Goal: Task Accomplishment & Management: Manage account settings

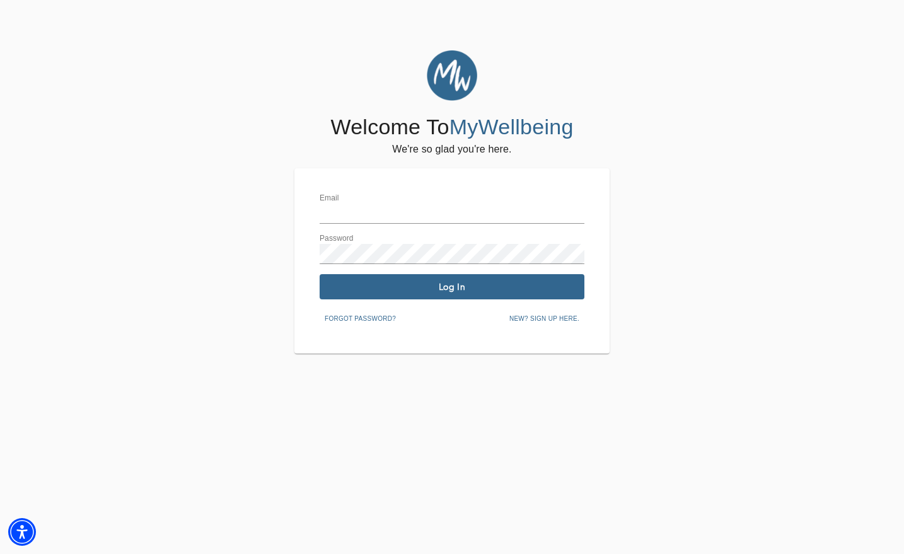
type input "[EMAIL_ADDRESS][DOMAIN_NAME]"
click at [368, 284] on span "Log In" at bounding box center [452, 287] width 255 height 12
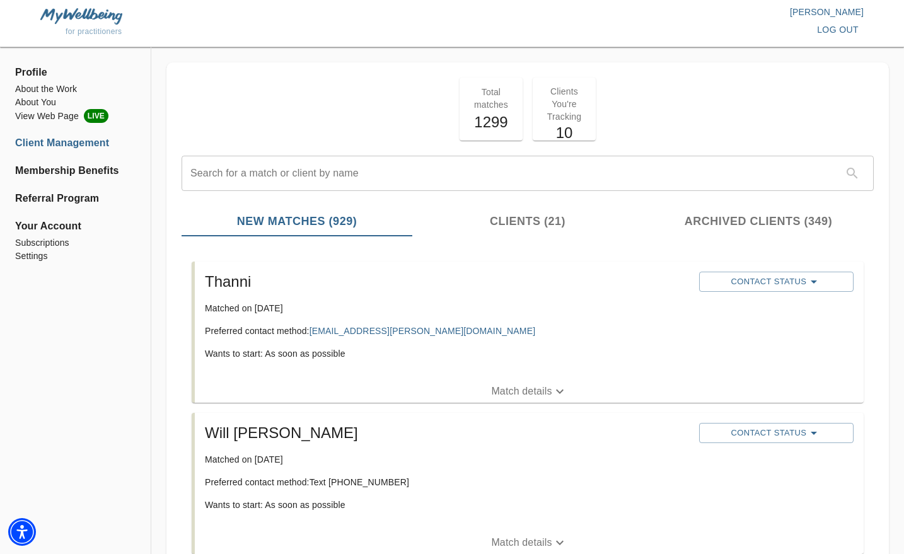
click at [500, 385] on p "Match details" at bounding box center [521, 391] width 61 height 15
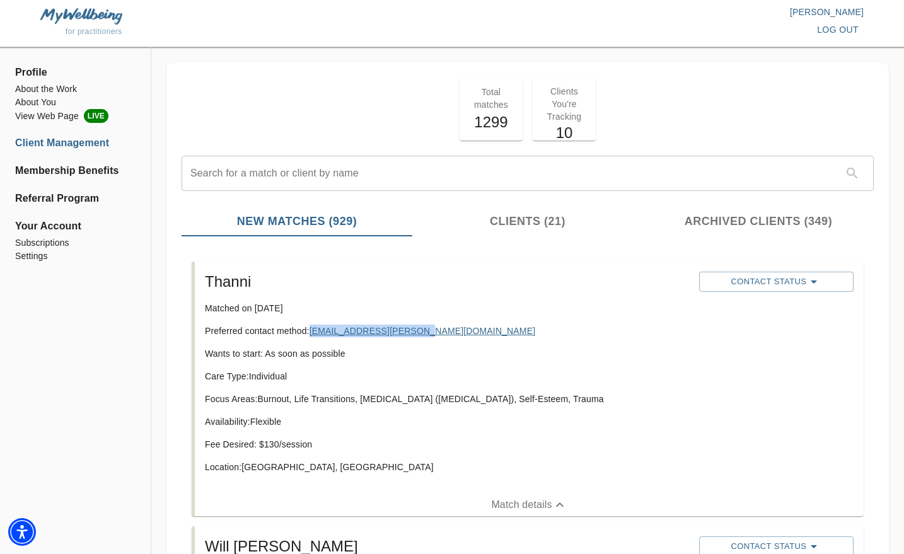
drag, startPoint x: 426, startPoint y: 332, endPoint x: 312, endPoint y: 333, distance: 113.5
click at [312, 333] on p "Preferred contact method: [EMAIL_ADDRESS][PERSON_NAME][DOMAIN_NAME]" at bounding box center [447, 331] width 484 height 13
copy link "[EMAIL_ADDRESS][PERSON_NAME][DOMAIN_NAME]"
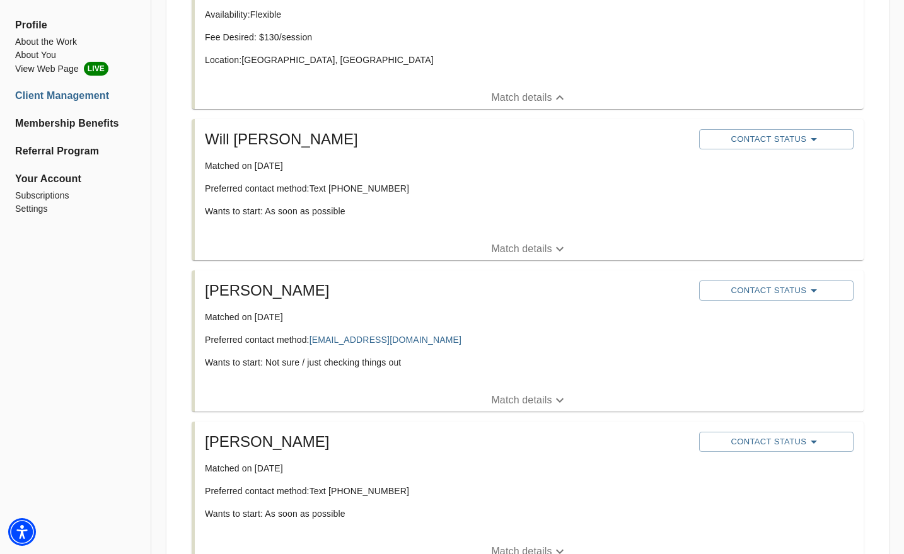
scroll to position [410, 0]
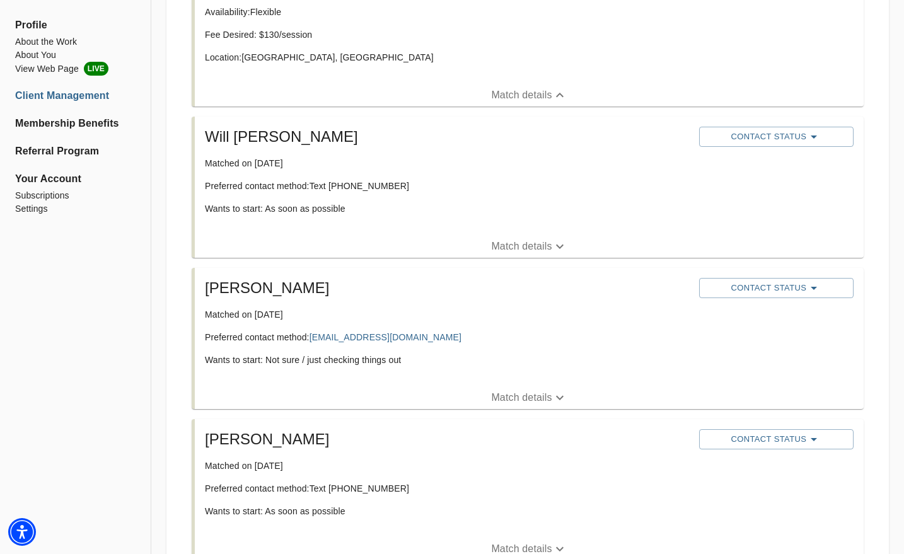
click at [480, 390] on span "Match details" at bounding box center [529, 397] width 669 height 15
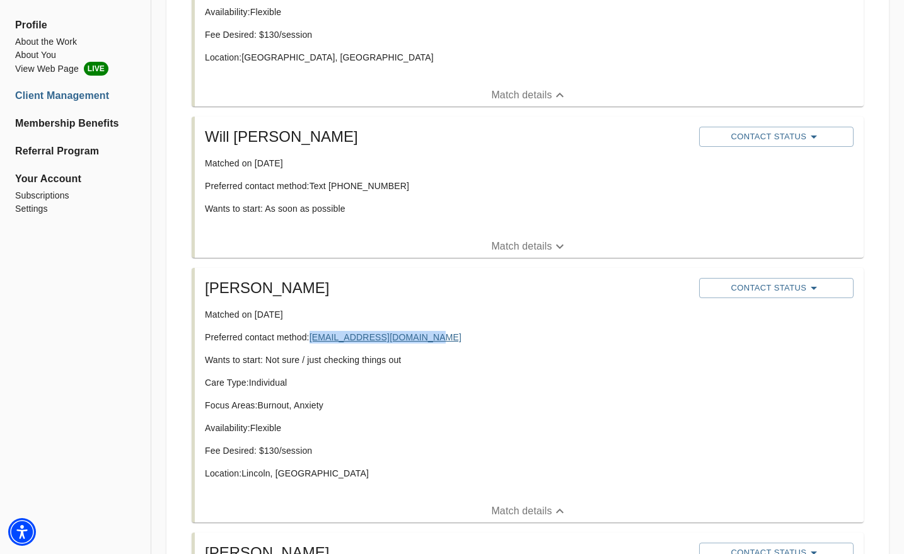
drag, startPoint x: 429, startPoint y: 337, endPoint x: 311, endPoint y: 337, distance: 117.3
click at [311, 337] on p "Preferred contact method: [EMAIL_ADDRESS][DOMAIN_NAME]" at bounding box center [447, 337] width 484 height 13
copy link "[EMAIL_ADDRESS][DOMAIN_NAME]"
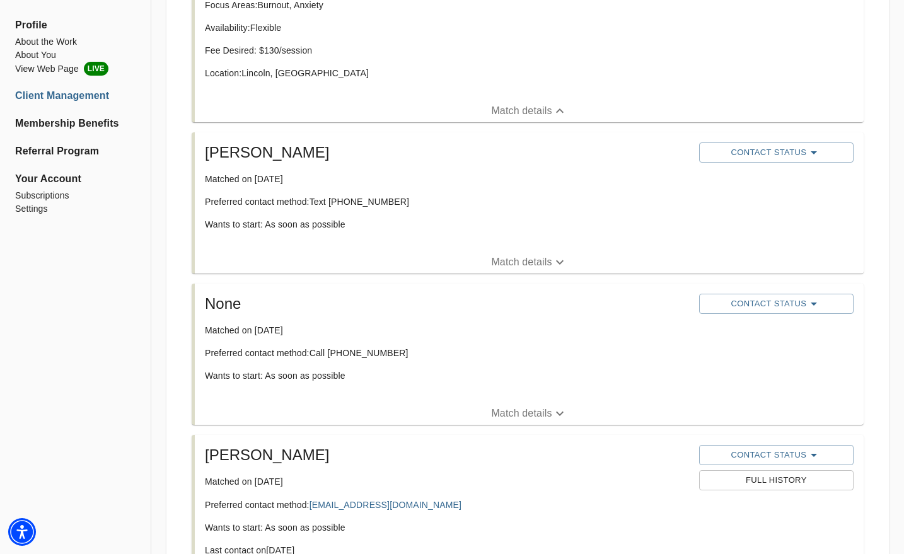
scroll to position [805, 0]
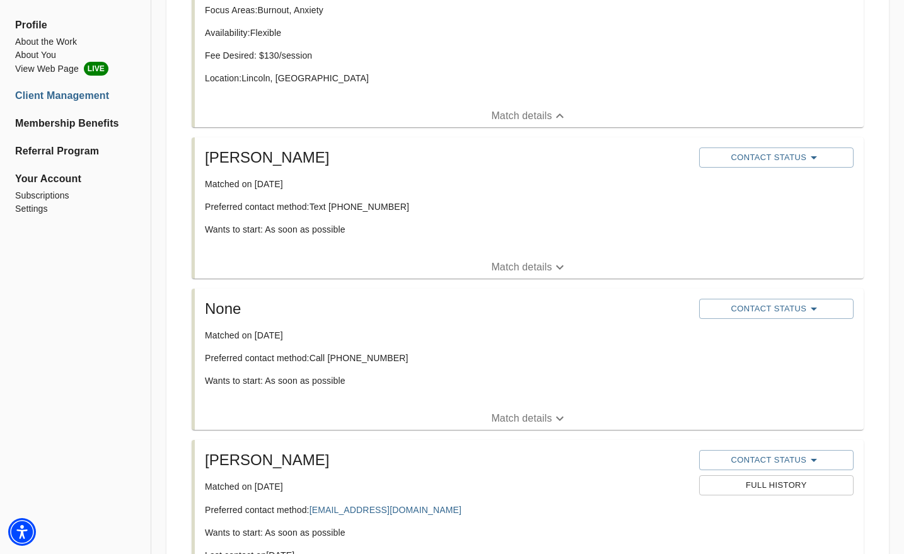
click at [544, 269] on p "Match details" at bounding box center [521, 267] width 61 height 15
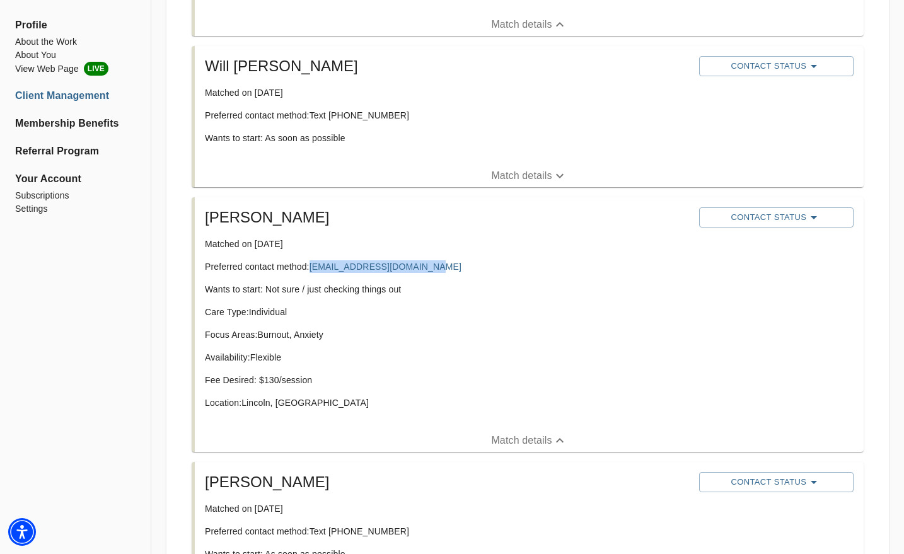
scroll to position [477, 0]
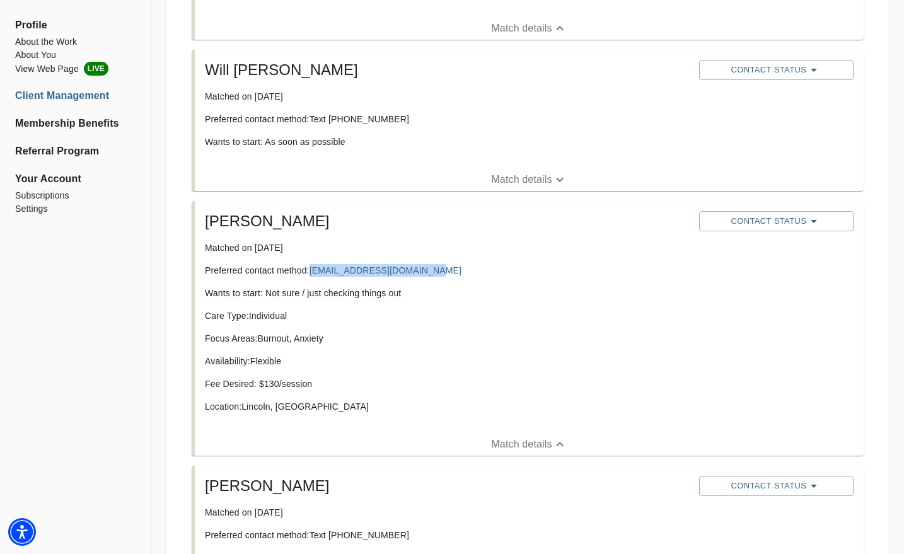
click at [549, 180] on p "Match details" at bounding box center [521, 179] width 61 height 15
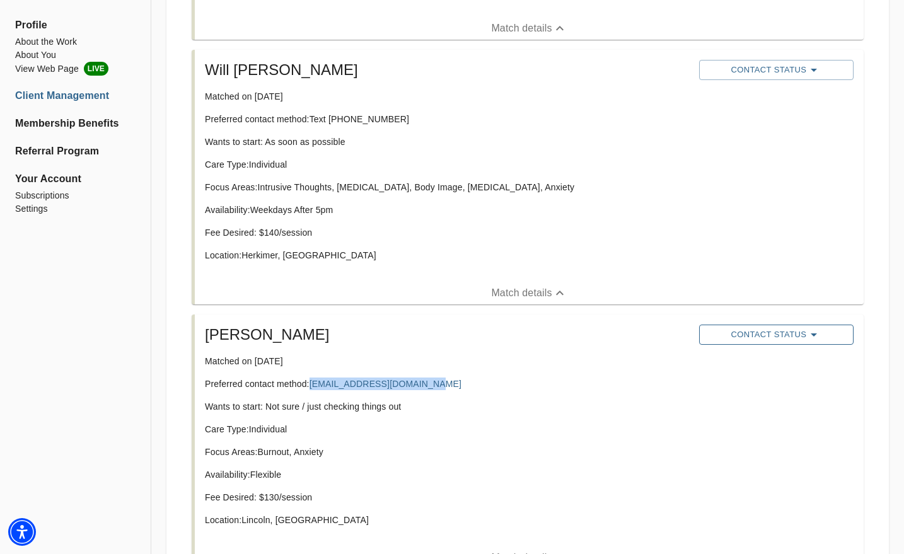
click at [820, 334] on span "Contact Status" at bounding box center [777, 334] width 142 height 15
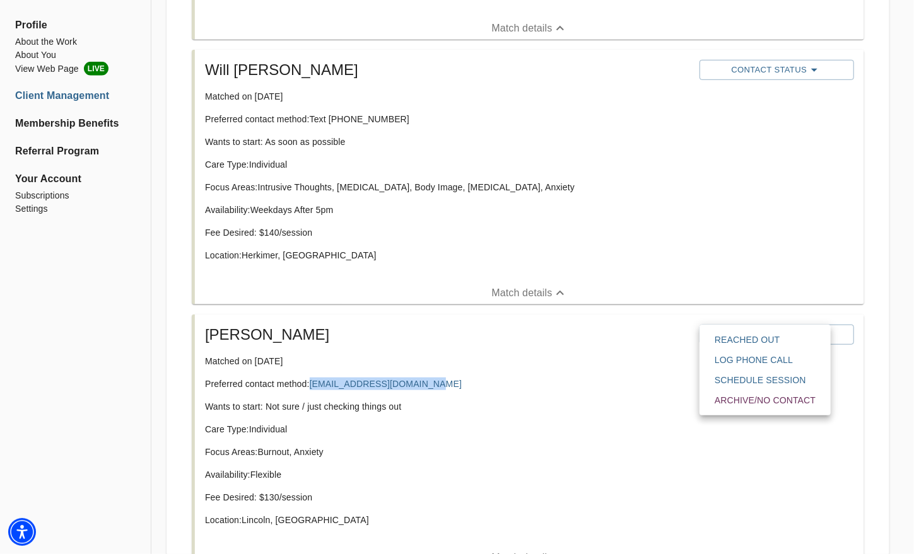
click at [732, 339] on span "Reached Out" at bounding box center [764, 340] width 101 height 13
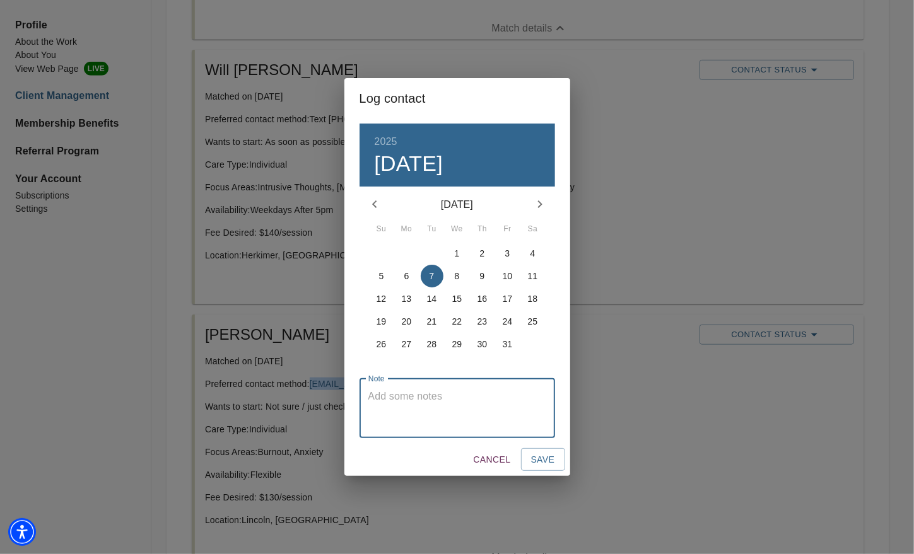
click at [542, 392] on textarea at bounding box center [457, 408] width 178 height 36
type textarea "emailed"
click at [535, 452] on span "Save" at bounding box center [543, 460] width 24 height 16
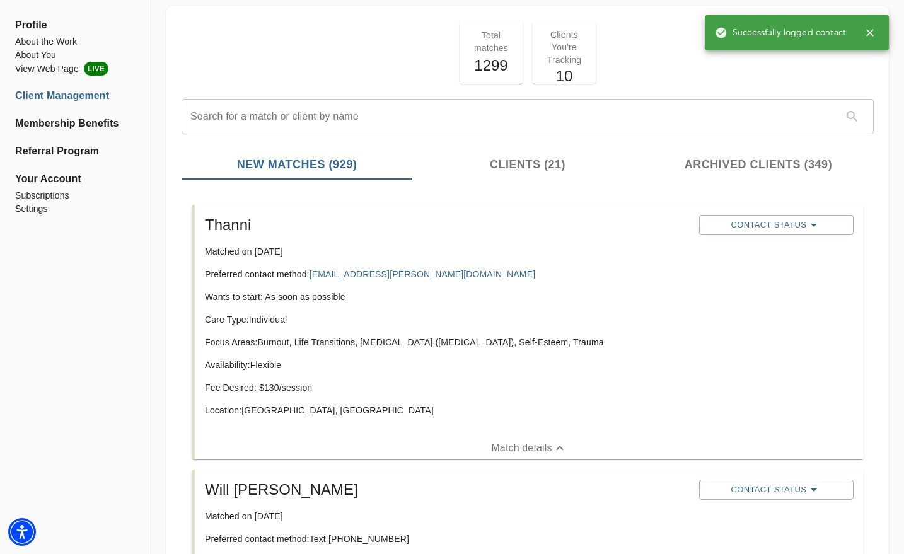
scroll to position [58, 0]
click at [745, 224] on span "Contact Status" at bounding box center [777, 223] width 142 height 15
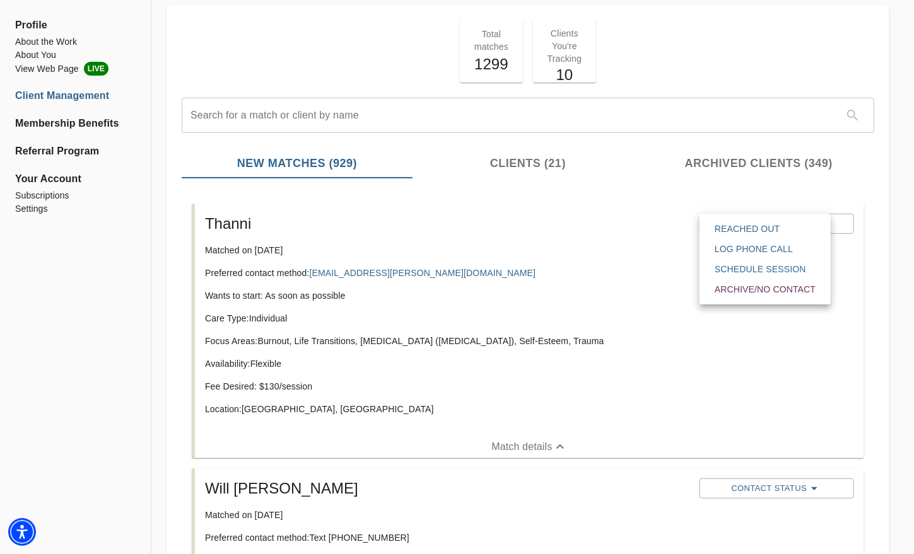
click at [728, 233] on span "Reached Out" at bounding box center [764, 229] width 101 height 13
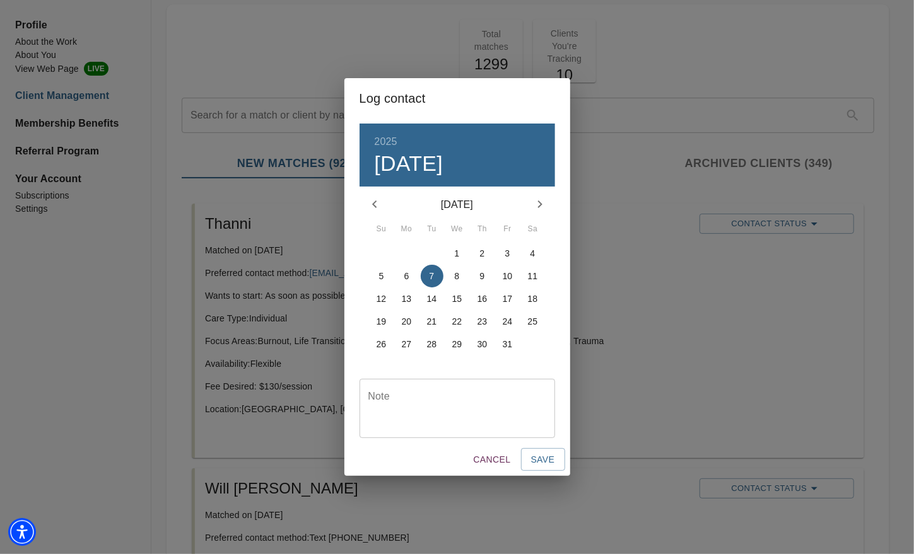
click at [492, 394] on textarea at bounding box center [457, 408] width 178 height 36
type textarea "emailed"
click at [561, 465] on button "Save" at bounding box center [543, 459] width 44 height 23
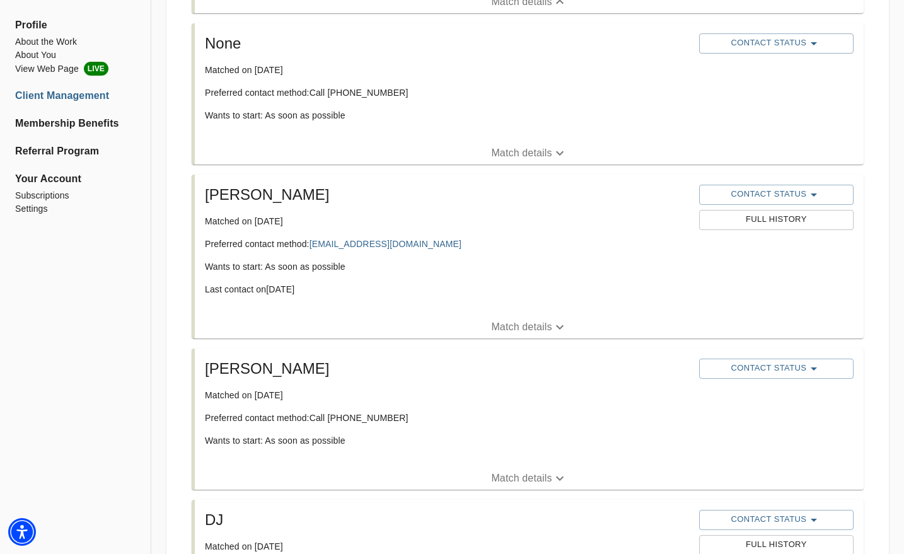
scroll to position [1322, 0]
click at [535, 478] on p "Match details" at bounding box center [521, 477] width 61 height 15
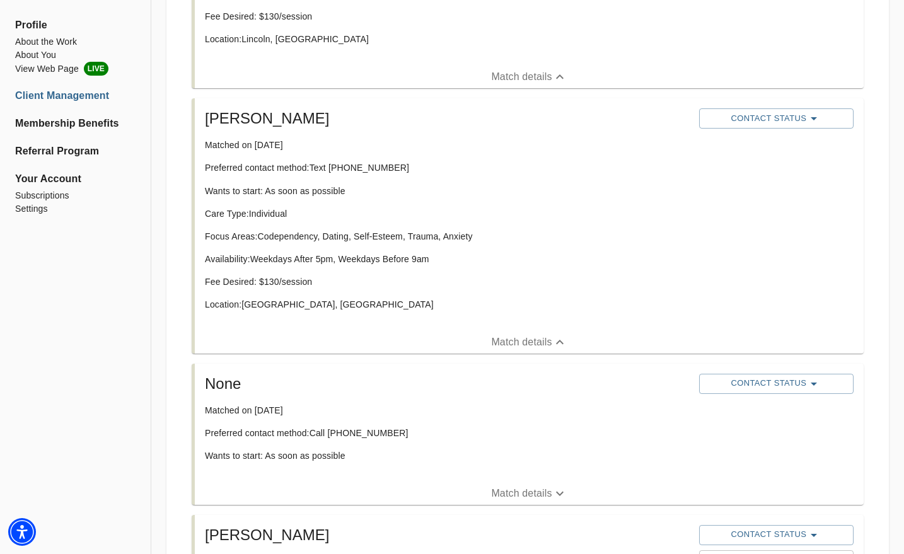
scroll to position [999, 0]
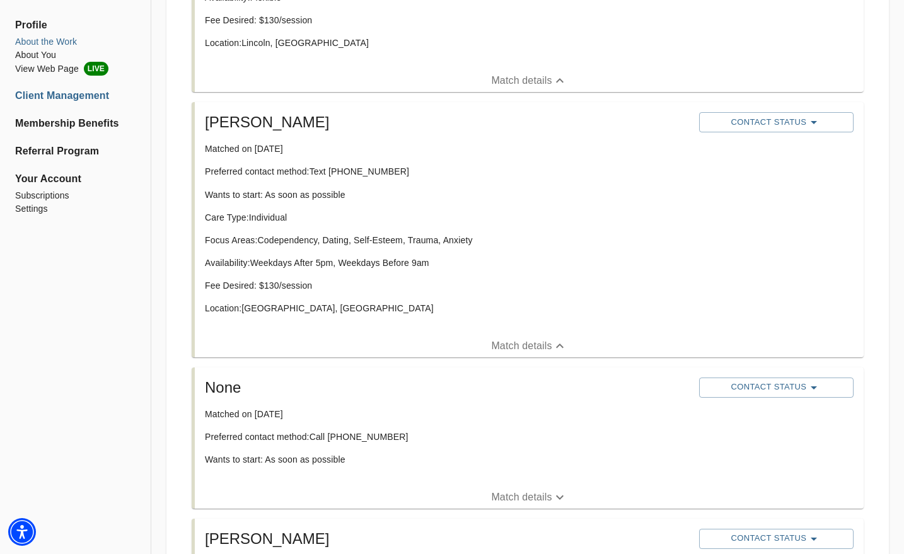
click at [53, 42] on li "About the Work" at bounding box center [75, 41] width 120 height 13
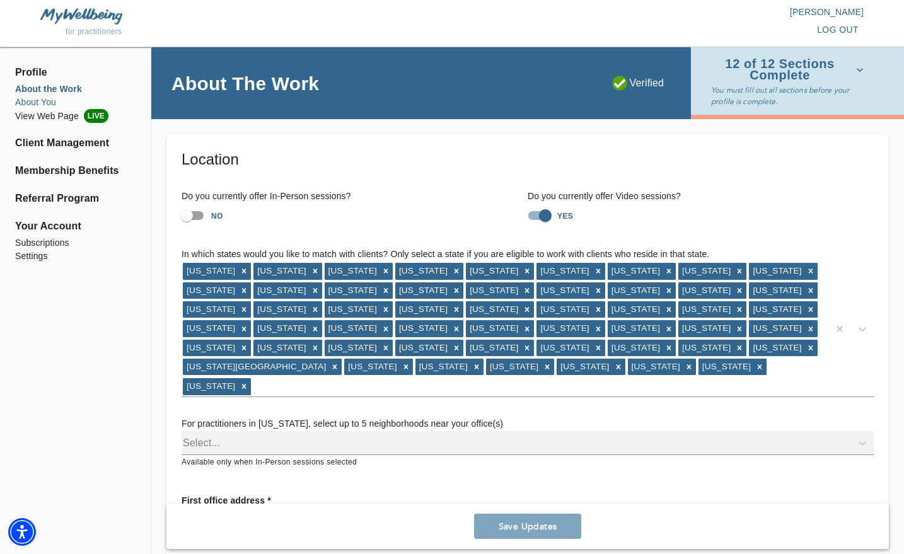
click at [38, 100] on li "About You" at bounding box center [75, 102] width 120 height 13
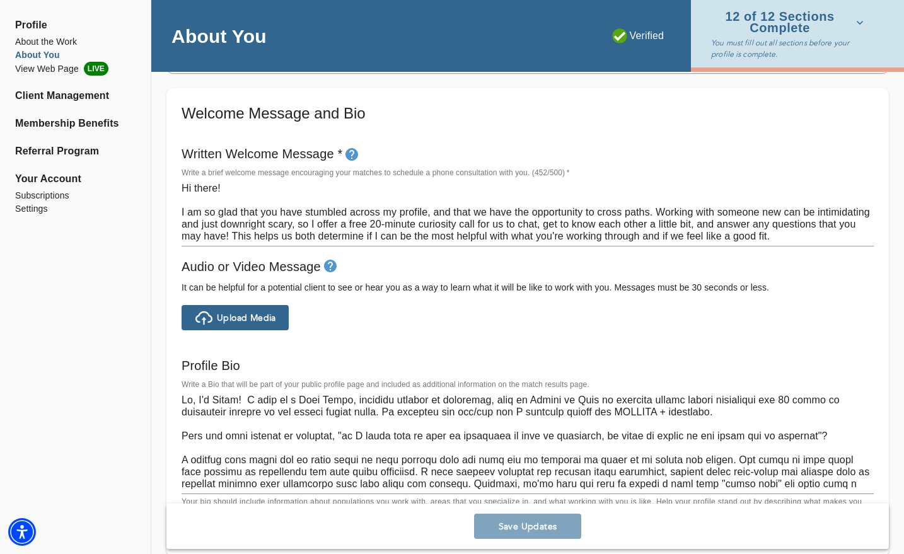
scroll to position [685, 0]
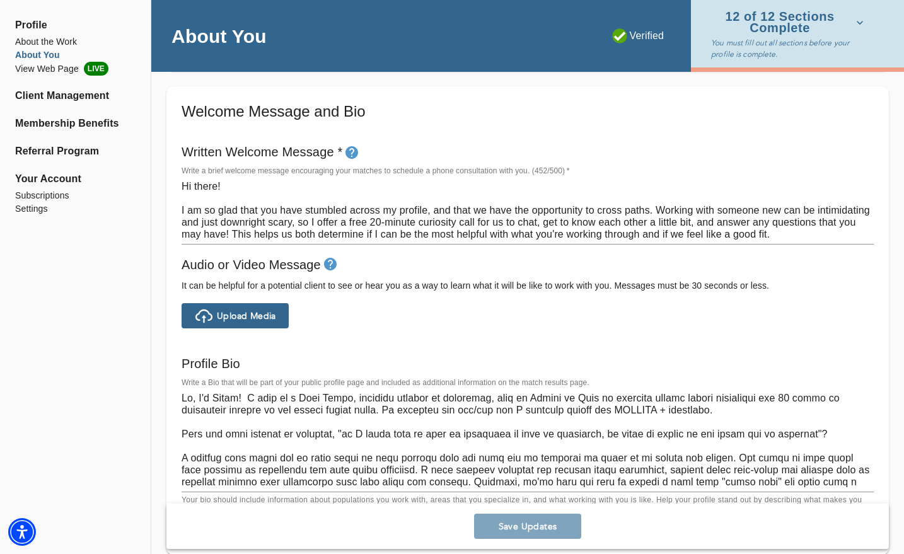
click at [440, 397] on textarea at bounding box center [528, 440] width 692 height 96
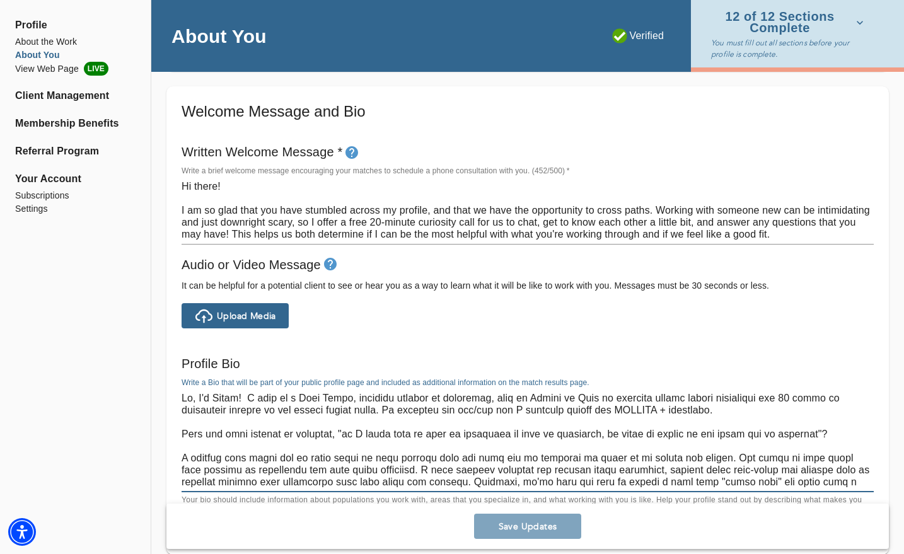
type textarea "Hi there! I am so glad that you have stumbled across my profile, and that we ha…"
type textarea "Hi, I'm [PERSON_NAME]! I work as a Life Coach, formally trained as cltherapist,…"
type textarea "Hi there! I am so glad that you have stumbled across my profile, and that we ha…"
type textarea "Hi, I'm [PERSON_NAME]! I work as a Life Coach, formally trained as clitherapist…"
type textarea "Hi there! I am so glad that you have stumbled across my profile, and that we ha…"
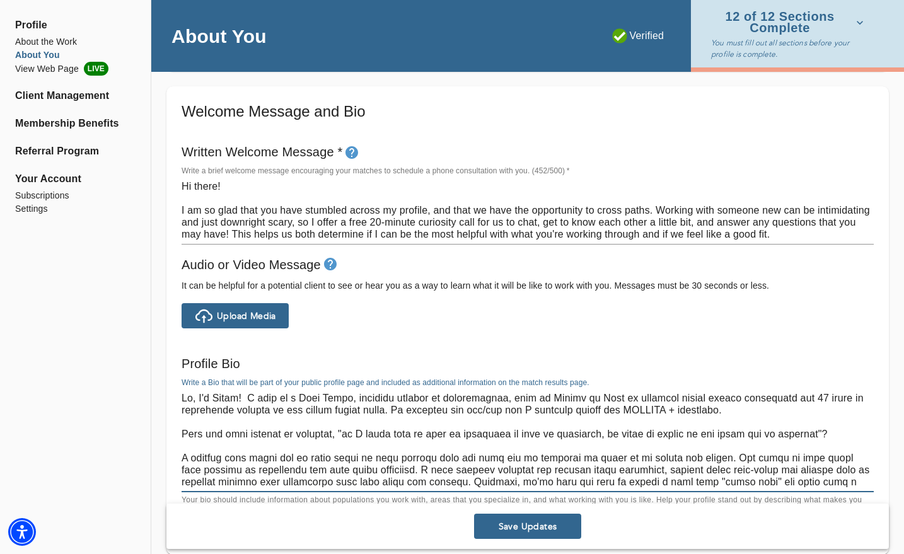
type textarea "Hi, I'm [PERSON_NAME]! I work as a Life Coach, formally trained as clintherapis…"
type textarea "Hi there! I am so glad that you have stumbled across my profile, and that we ha…"
type textarea "Hi, I'm [PERSON_NAME]! I work as a Life Coach, formally trained as clinitherapi…"
type textarea "Hi there! I am so glad that you have stumbled across my profile, and that we ha…"
type textarea "Hi, I'm [PERSON_NAME]! I work as a Life Coach, formally trained as clinictherap…"
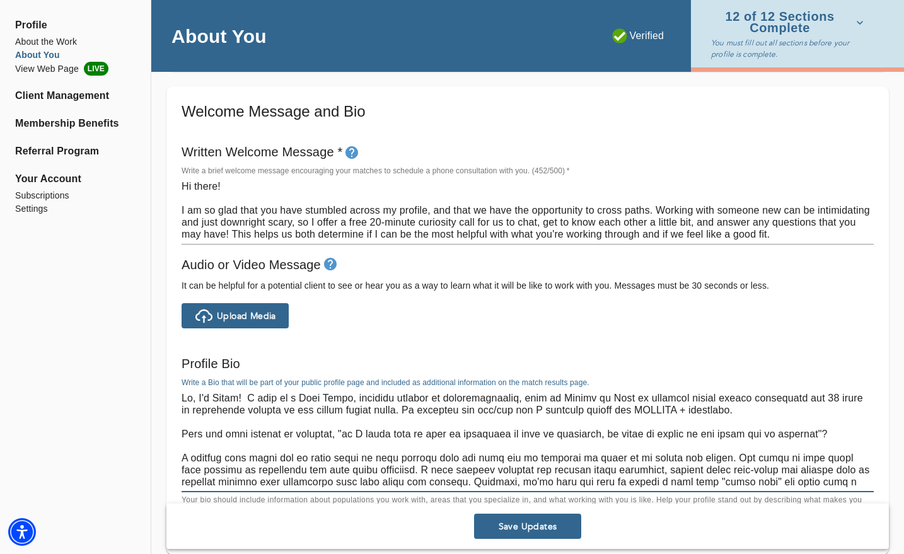
type textarea "Hi there! I am so glad that you have stumbled across my profile, and that we ha…"
type textarea "Hi, I'm [PERSON_NAME]! I work as a Life Coach, formally trained as clinicalther…"
type textarea "Hi there! I am so glad that you have stumbled across my profile, and that we ha…"
type textarea "Hi, I'm [PERSON_NAME]! I work as a Life Coach, formally trained as clinical the…"
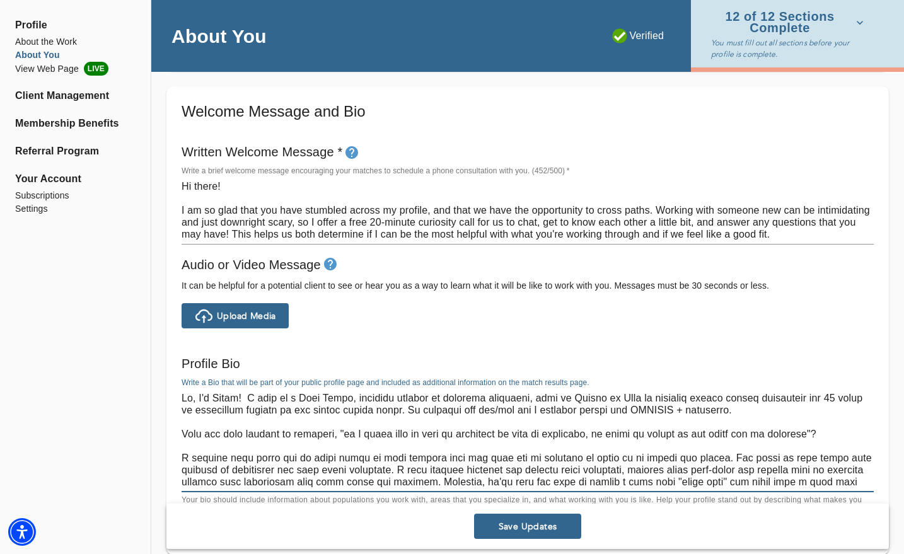
click at [441, 397] on textarea at bounding box center [528, 440] width 692 height 96
type textarea "Hi there! I am so glad that you have stumbled across my profile, and that we ha…"
type textarea "Hi, I'm [PERSON_NAME]! I work as a Life Coach, formally trained as aclinical th…"
type textarea "Hi there! I am so glad that you have stumbled across my profile, and that we ha…"
type textarea "Hi, I'm [PERSON_NAME]! I work as a Life Coach, formally trained as a clinical t…"
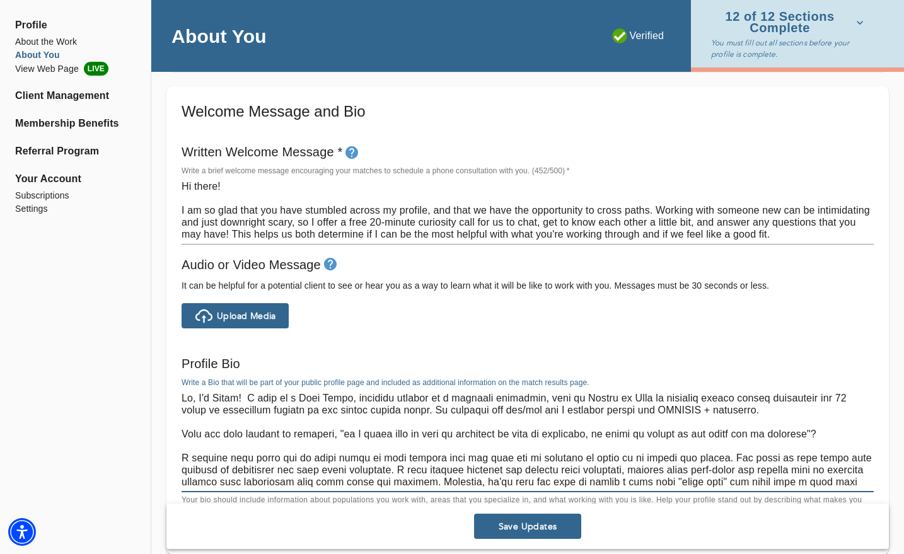
click at [486, 393] on textarea at bounding box center [528, 440] width 692 height 96
click at [483, 393] on textarea at bounding box center [528, 440] width 692 height 96
type textarea "Hi there! I am so glad that you have stumbled across my profile, and that we ha…"
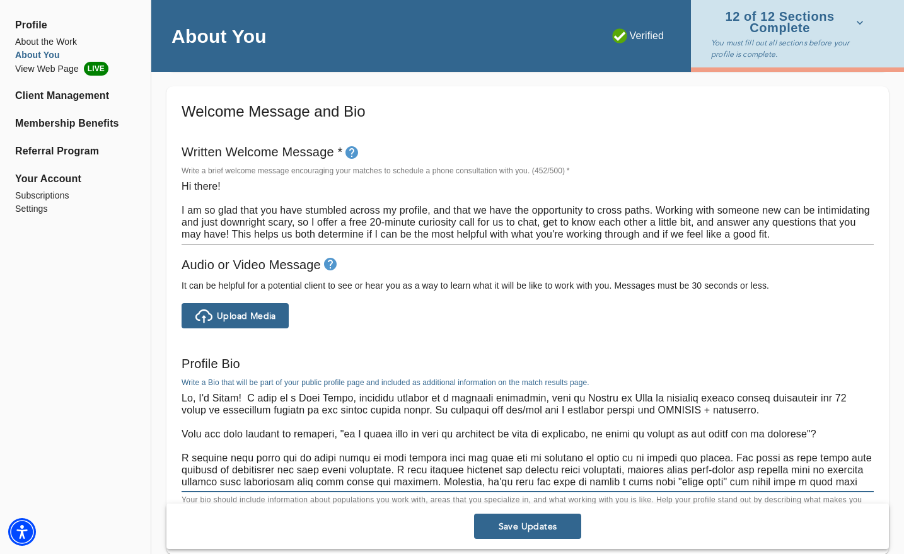
type textarea "Hi, I'm [PERSON_NAME]! I work as a Life Coach, formally trained as a clinical m…"
type textarea "Hi there! I am so glad that you have stumbled across my profile, and that we ha…"
type textarea "Hi, I'm [PERSON_NAME]! I work as a Life Coach, formally trained as a clinical m…"
type textarea "Hi there! I am so glad that you have stumbled across my profile, and that we ha…"
type textarea "Hi, I'm [PERSON_NAME]! I work as a Life Coach, formally trained as a clinical m…"
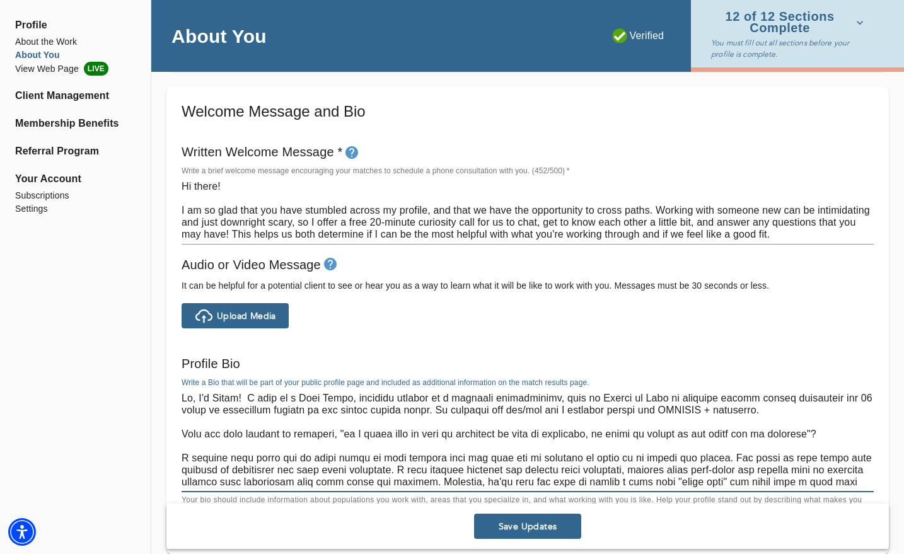
type textarea "Hi there! I am so glad that you have stumbled across my profile, and that we ha…"
type textarea "Hi, I'm [PERSON_NAME]! I work as a Life Coach, formally trained as a clinical m…"
type textarea "Hi there! I am so glad that you have stumbled across my profile, and that we ha…"
type textarea "Hi, I'm [PERSON_NAME]! I work as a Life Coach, formally trained as a clinical m…"
type textarea "Hi there! I am so glad that you have stumbled across my profile, and that we ha…"
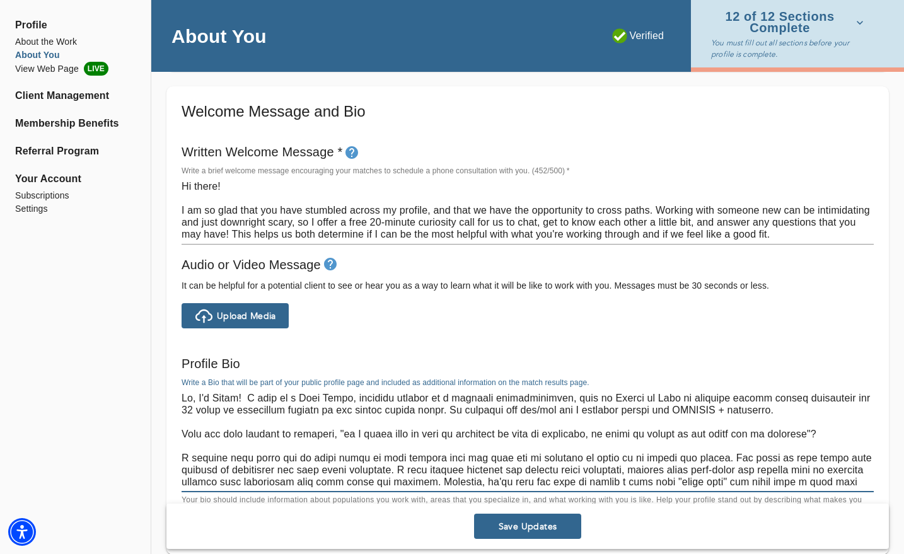
type textarea "Hi, I'm [PERSON_NAME]! I work as a Life Coach, formally trained as a clinical m…"
type textarea "Hi there! I am so glad that you have stumbled across my profile, and that we ha…"
type textarea "Hi, I'm [PERSON_NAME]! I work as a Life Coach, formally trained as a clinical m…"
type textarea "Hi there! I am so glad that you have stumbled across my profile, and that we ha…"
type textarea "Hi, I'm [PERSON_NAME]! I work as a Life Coach, formally trained as a clinical m…"
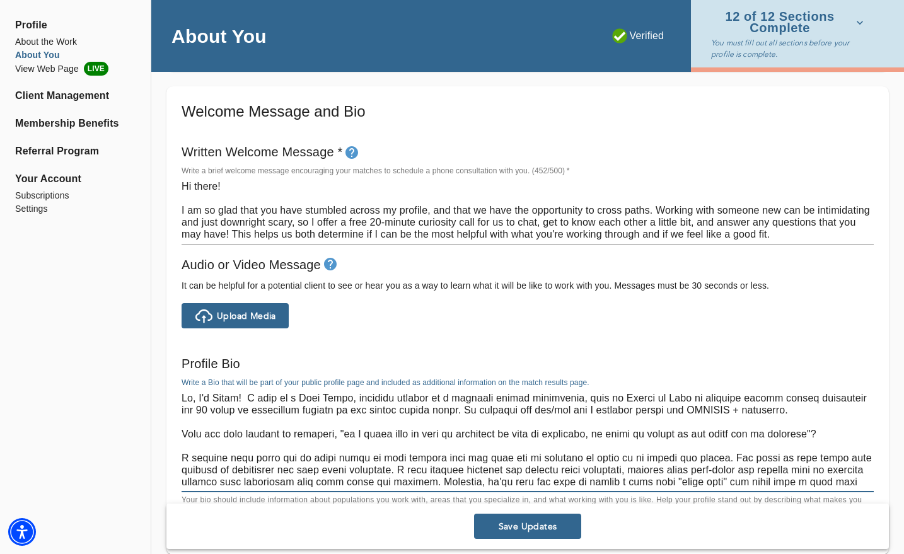
type textarea "Hi there! I am so glad that you have stumbled across my profile, and that we ha…"
type textarea "Hi, I'm [PERSON_NAME]! I work as a Life Coach, formally trained as a clinical m…"
type textarea "Hi there! I am so glad that you have stumbled across my profile, and that we ha…"
type textarea "Hi, I'm [PERSON_NAME]! I work as a Life Coach, formally trained as a clinical m…"
type textarea "Hi there! I am so glad that you have stumbled across my profile, and that we ha…"
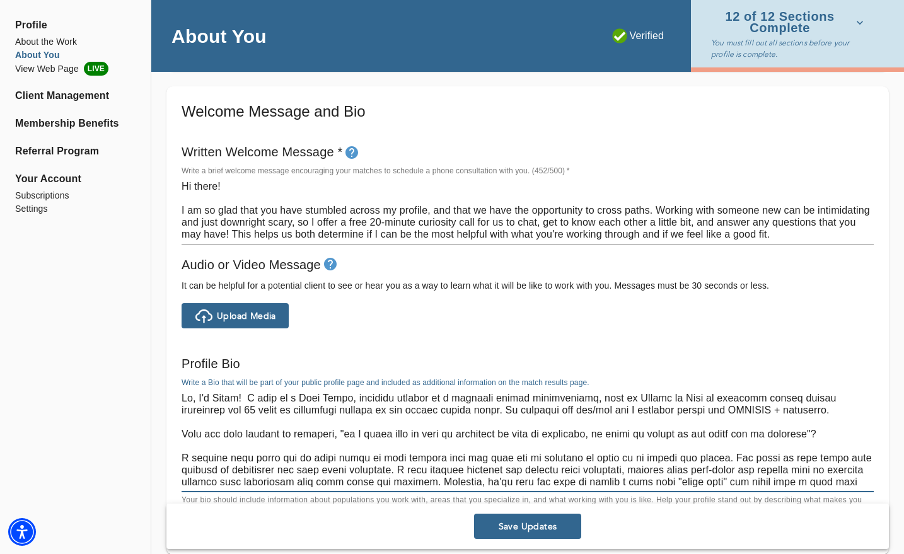
type textarea "Hi, I'm [PERSON_NAME]! I work as a Life Coach, formally trained as a clinical m…"
type textarea "Hi there! I am so glad that you have stumbled across my profile, and that we ha…"
type textarea "Hi, I'm [PERSON_NAME]! I work as a Life Coach, formally trained as a clinical m…"
type textarea "Hi there! I am so glad that you have stumbled across my profile, and that we ha…"
type textarea "Hi, I'm [PERSON_NAME]! I work as a Life Coach, formally trained as a clinical m…"
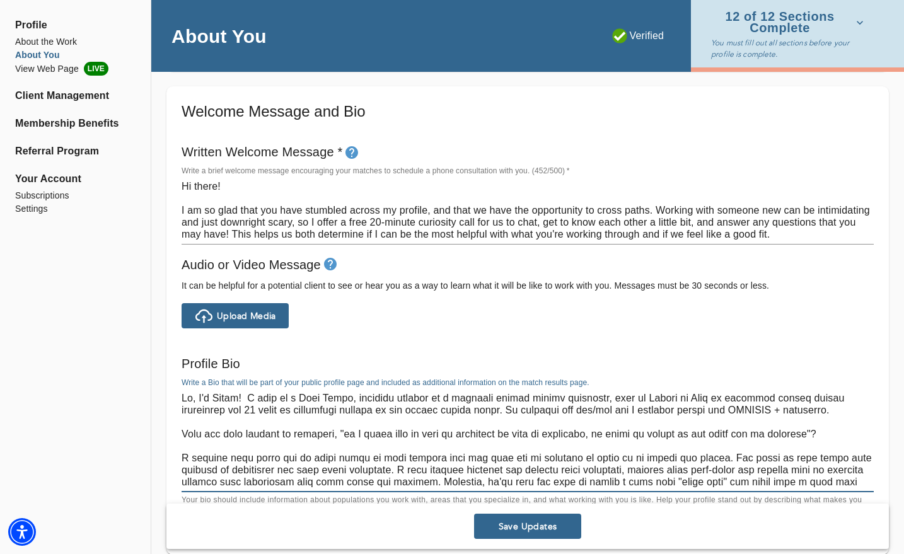
type textarea "Hi there! I am so glad that you have stumbled across my profile, and that we ha…"
type textarea "Hi, I'm [PERSON_NAME]! I work as a Life Coach, formally trained as a clinical m…"
type textarea "Hi there! I am so glad that you have stumbled across my profile, and that we ha…"
type textarea "Hi, I'm [PERSON_NAME]! I work as a Life Coach, formally trained as a clinical m…"
type textarea "Hi there! I am so glad that you have stumbled across my profile, and that we ha…"
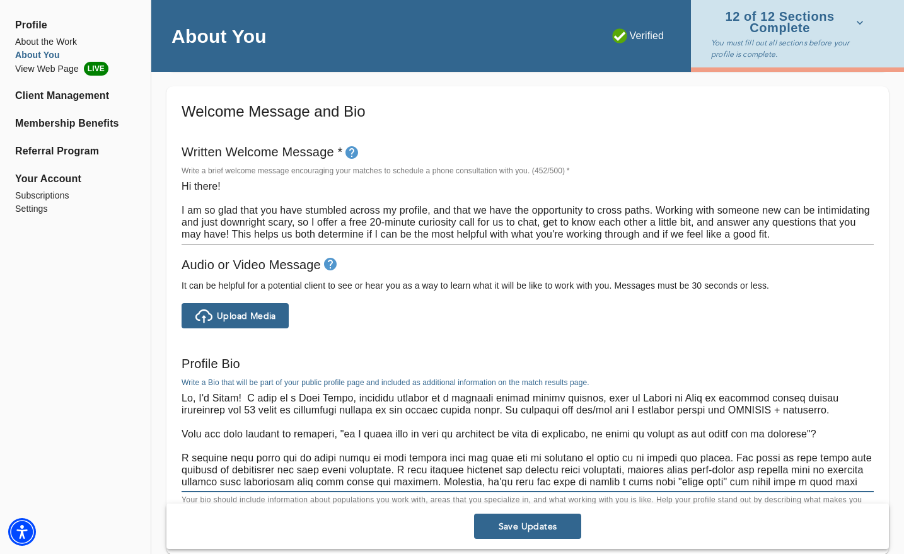
type textarea "Hi, I'm [PERSON_NAME]! I work as a Life Coach, formally trained as a clinical m…"
type textarea "Hi there! I am so glad that you have stumbled across my profile, and that we ha…"
type textarea "Hi, I'm [PERSON_NAME]! I work as a Life Coach, formally trained as a clinical m…"
type textarea "Hi there! I am so glad that you have stumbled across my profile, and that we ha…"
type textarea "Hi, I'm [PERSON_NAME]! I work as a Life Coach, formally trained as a clinical m…"
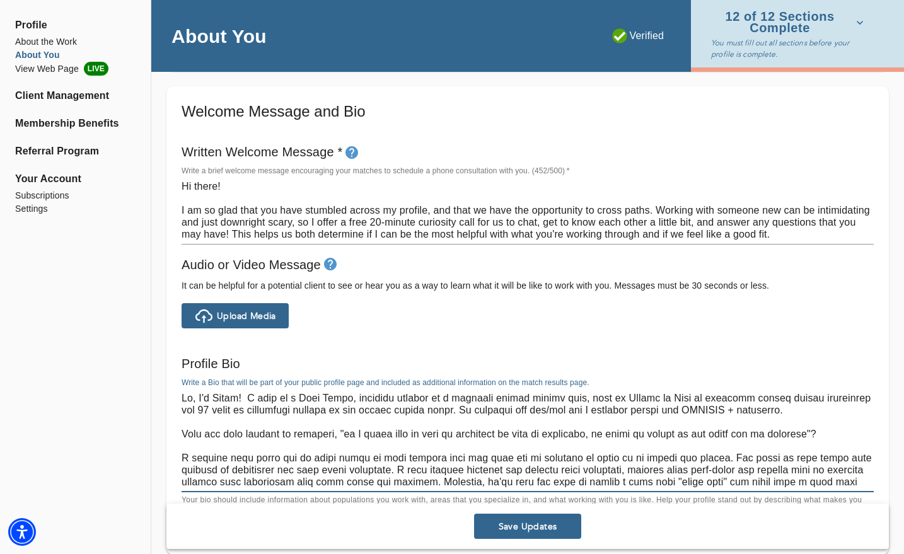
type textarea "Hi there! I am so glad that you have stumbled across my profile, and that we ha…"
type textarea "Hi, I'm [PERSON_NAME]! I work as a Life Coach, formally trained as a clinical m…"
type textarea "Hi there! I am so glad that you have stumbled across my profile, and that we ha…"
type textarea "Hi, I'm [PERSON_NAME]! I work as a Life Coach, formally trained as a clinical m…"
type textarea "Hi there! I am so glad that you have stumbled across my profile, and that we ha…"
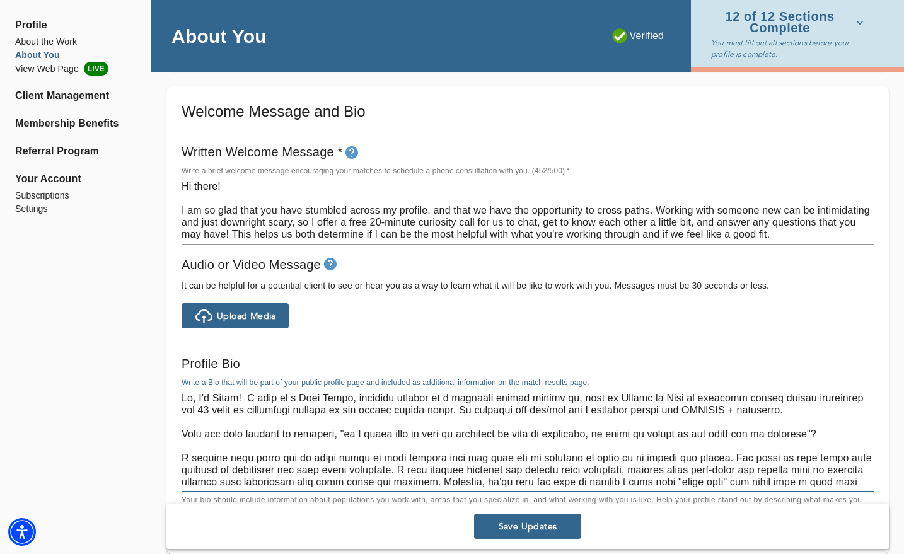
type textarea "Hi, I'm [PERSON_NAME]! I work as a Life Coach, formally trained as a clinical m…"
type textarea "Hi there! I am so glad that you have stumbled across my profile, and that we ha…"
type textarea "Hi, I'm [PERSON_NAME]! I work as a Life Coach, formally trained as a clinical m…"
type textarea "Hi there! I am so glad that you have stumbled across my profile, and that we ha…"
type textarea "Hi, I'm [PERSON_NAME]! I work as a Life Coach, formally trained as a clinical m…"
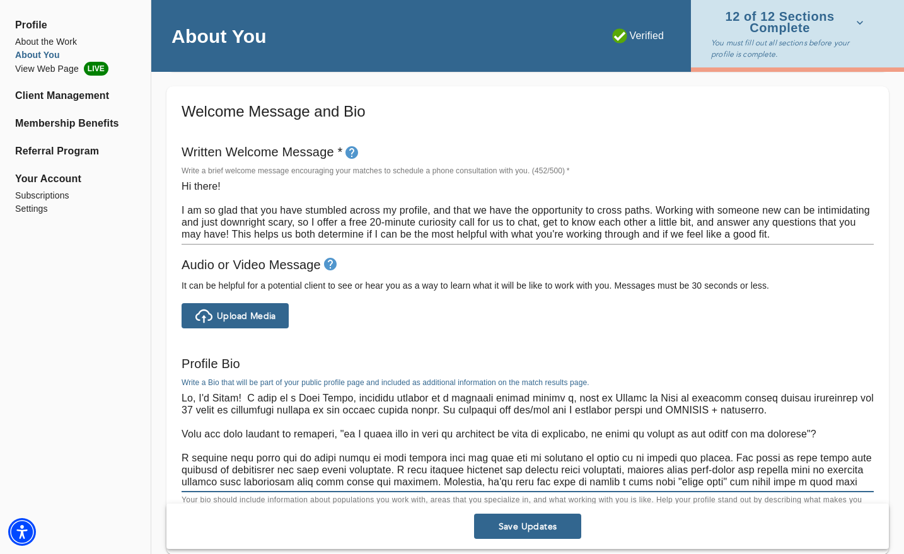
type textarea "Hi there! I am so glad that you have stumbled across my profile, and that we ha…"
type textarea "Hi, I'm [PERSON_NAME]! I work as a Life Coach, formally trained as a clinical m…"
type textarea "Hi there! I am so glad that you have stumbled across my profile, and that we ha…"
type textarea "Hi, I'm [PERSON_NAME]! I work as a Life Coach, formally trained as a clinical m…"
type textarea "Hi there! I am so glad that you have stumbled across my profile, and that we ha…"
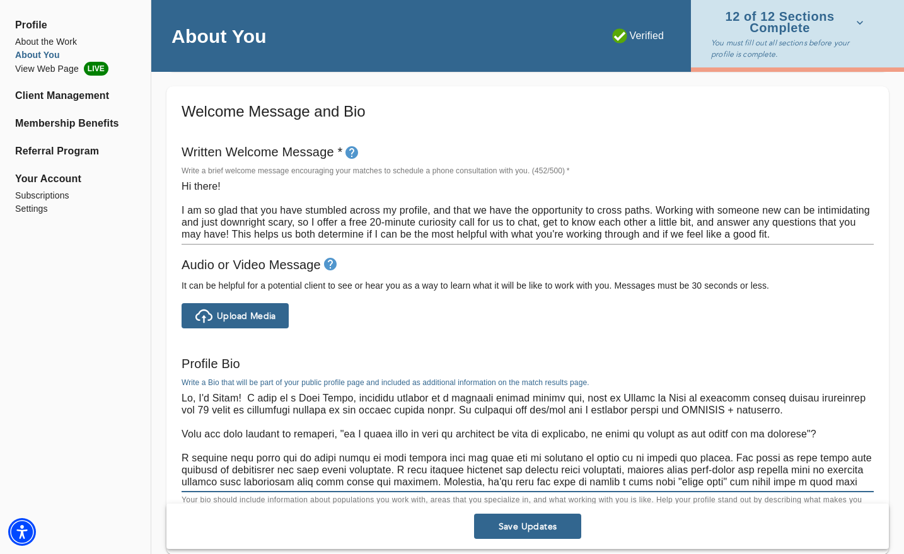
type textarea "Hi, I'm [PERSON_NAME]! I work as a Life Coach, formally trained as a clinical m…"
type textarea "Hi there! I am so glad that you have stumbled across my profile, and that we ha…"
type textarea "Hi, I'm [PERSON_NAME]! I work as a Life Coach, formally trained as a clinical m…"
type textarea "Hi there! I am so glad that you have stumbled across my profile, and that we ha…"
type textarea "Hi, I'm [PERSON_NAME]! I work as a Life Coach, formally trained as a clinical m…"
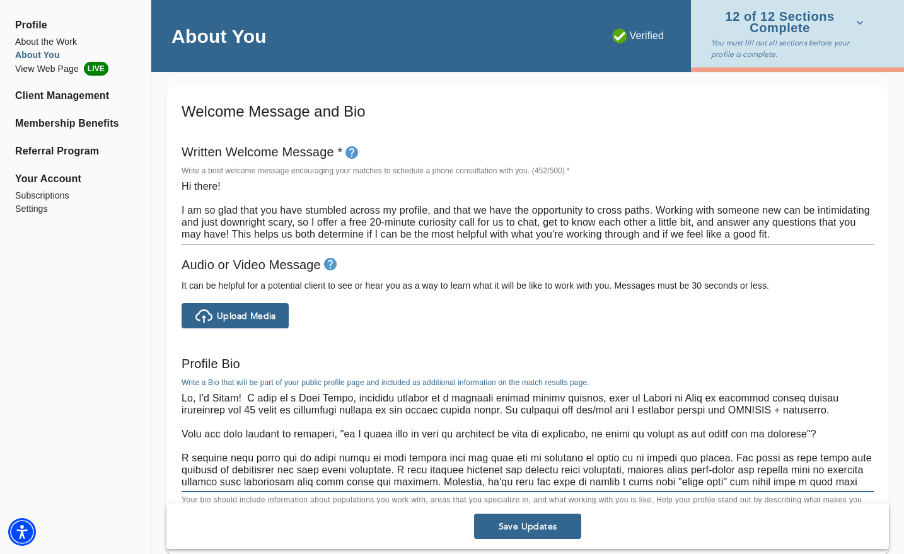
type textarea "Hi there! I am so glad that you have stumbled across my profile, and that we ha…"
type textarea "Hi, I'm [PERSON_NAME]! I work as a Life Coach, formally trained as a clinical m…"
type textarea "Hi there! I am so glad that you have stumbled across my profile, and that we ha…"
type textarea "Hi, I'm [PERSON_NAME]! I work as a Life Coach, formally trained as a clinical m…"
type textarea "Hi there! I am so glad that you have stumbled across my profile, and that we ha…"
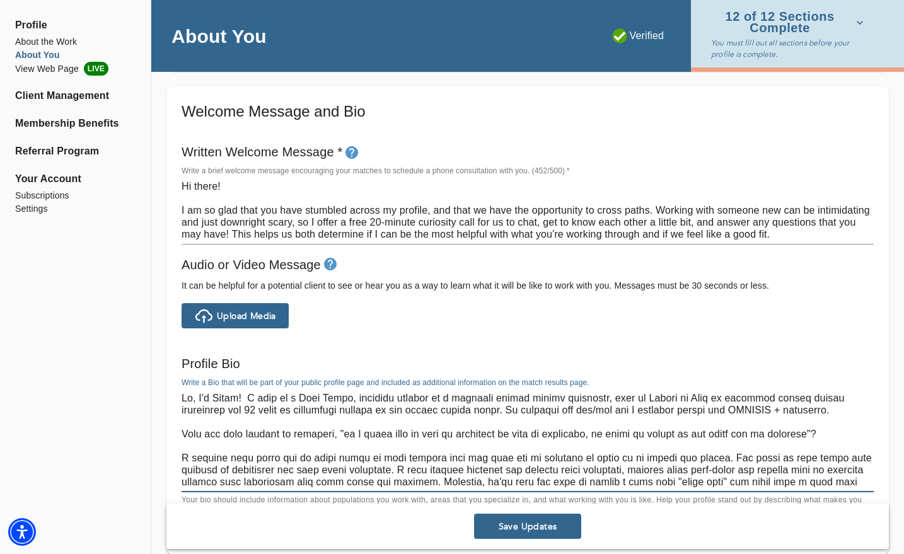
type textarea "Hi, I'm [PERSON_NAME]! I work as a Life Coach, formally trained as a clinical m…"
type textarea "Hi there! I am so glad that you have stumbled across my profile, and that we ha…"
type textarea "Hi, I'm [PERSON_NAME]! I work as a Life Coach, formally trained as a clinical m…"
type textarea "Hi there! I am so glad that you have stumbled across my profile, and that we ha…"
type textarea "Hi, I'm [PERSON_NAME]! I work as a Life Coach, formally trained as a clinical m…"
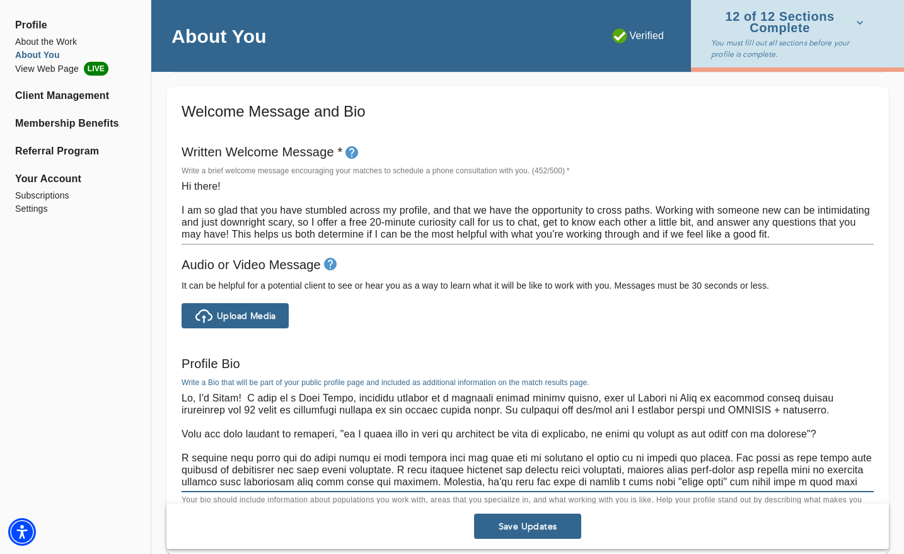
type textarea "Hi there! I am so glad that you have stumbled across my profile, and that we ha…"
type textarea "Hi, I'm [PERSON_NAME]! I work as a Life Coach, formally trained as a clinical m…"
type textarea "Hi there! I am so glad that you have stumbled across my profile, and that we ha…"
type textarea "Hi, I'm [PERSON_NAME]! I work as a Life Coach, formally trained as a clinical m…"
type textarea "Hi there! I am so glad that you have stumbled across my profile, and that we ha…"
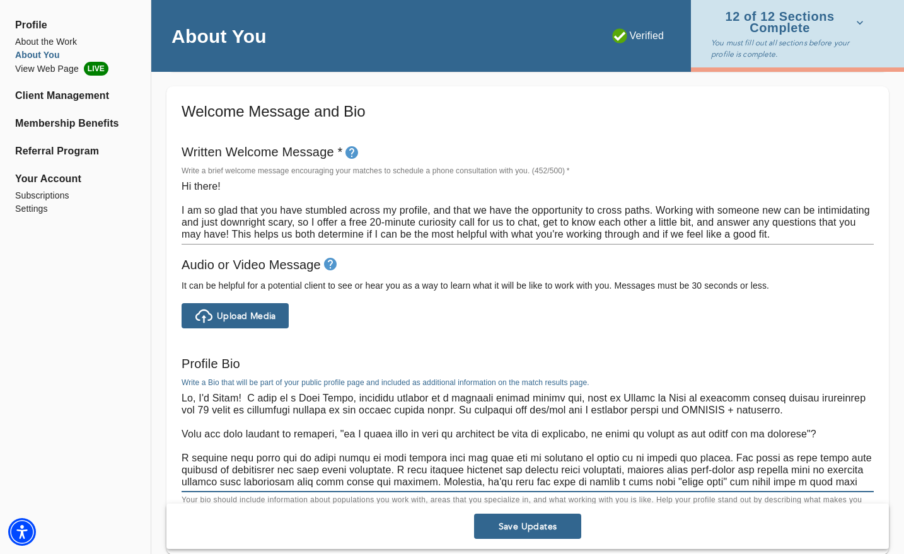
type textarea "Hi, I'm [PERSON_NAME]! I work as a Life Coach, formally trained as a clinical m…"
type textarea "Hi there! I am so glad that you have stumbled across my profile, and that we ha…"
type textarea "Hi, I'm [PERSON_NAME]! I work as a Life Coach, formally trained as a clinical m…"
type textarea "Hi there! I am so glad that you have stumbled across my profile, and that we ha…"
type textarea "Hi, I'm [PERSON_NAME]! I work as a Life Coach, formally trained as a clinical m…"
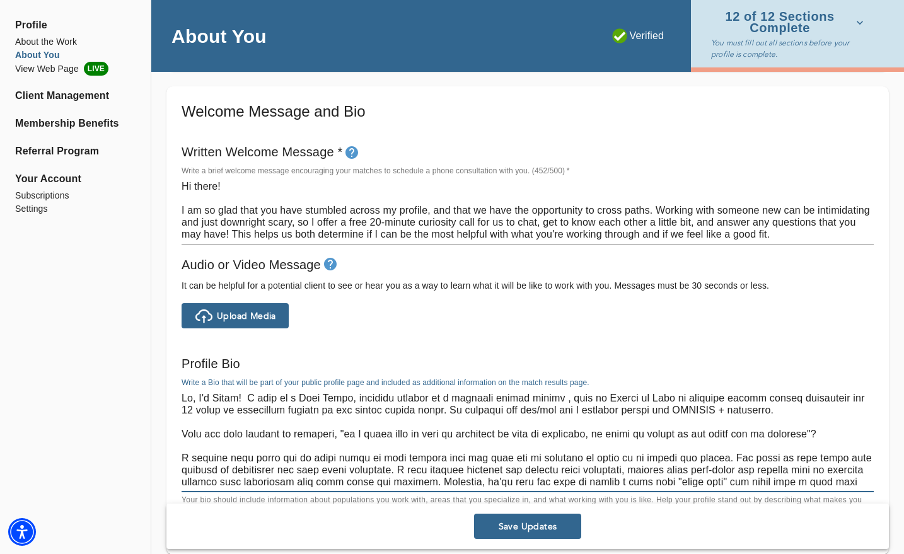
type textarea "Hi there! I am so glad that you have stumbled across my profile, and that we ha…"
type textarea "Hi, I'm [PERSON_NAME]! I work as a Life Coach, formally trained as a clinical m…"
type textarea "Hi there! I am so glad that you have stumbled across my profile, and that we ha…"
type textarea "Hi, I'm [PERSON_NAME]! I work as a Life Coach, formally trained as a clinical m…"
type textarea "Hi there! I am so glad that you have stumbled across my profile, and that we ha…"
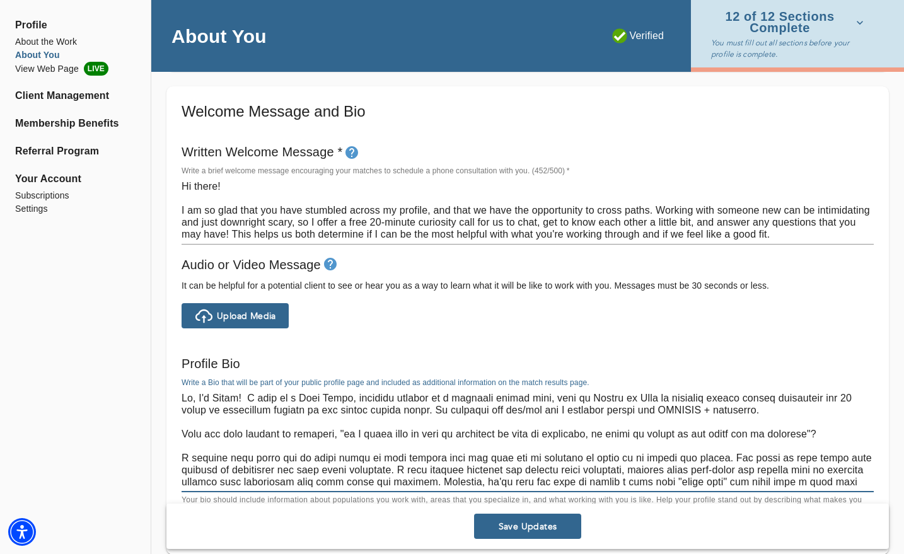
type textarea "Hi, I'm [PERSON_NAME]! I work as a Life Coach, formally trained as a clinical m…"
type textarea "Hi there! I am so glad that you have stumbled across my profile, and that we ha…"
type textarea "Hi, I'm [PERSON_NAME]! I work as a Life Coach, formally trained as a clinical m…"
type textarea "Hi there! I am so glad that you have stumbled across my profile, and that we ha…"
type textarea "Hi, I'm [PERSON_NAME]! I work as a Life Coach, formally trained as a clinical m…"
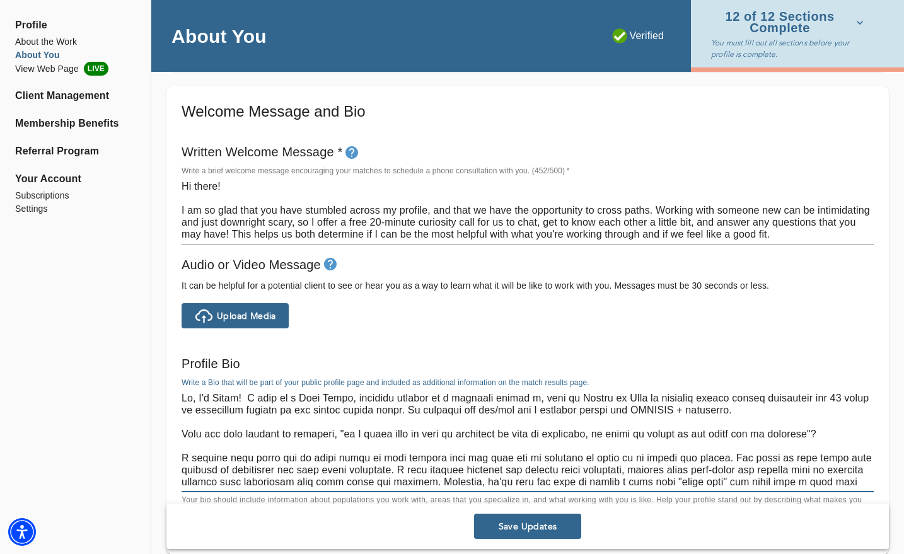
type textarea "Hi there! I am so glad that you have stumbled across my profile, and that we ha…"
type textarea "Hi, I'm [PERSON_NAME]! I work as a Life Coach, formally trained as a clinical m…"
type textarea "Hi there! I am so glad that you have stumbled across my profile, and that we ha…"
type textarea "Hi, I'm [PERSON_NAME]! I work as a Life Coach, formally trained as a clinical m…"
type textarea "Hi there! I am so glad that you have stumbled across my profile, and that we ha…"
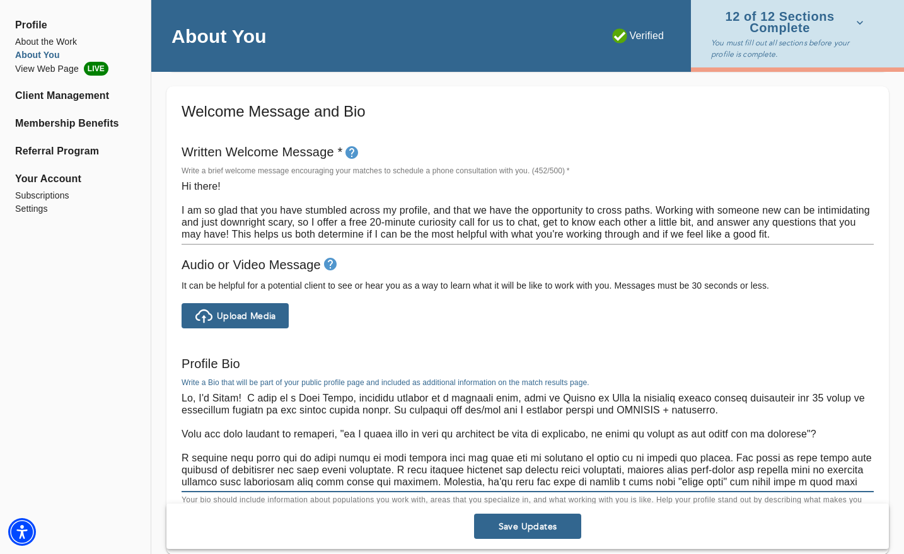
type textarea "Hi, I'm [PERSON_NAME]! I work as a Life Coach, formally trained as a clinical m…"
type textarea "Hi there! I am so glad that you have stumbled across my profile, and that we ha…"
type textarea "Hi, I'm [PERSON_NAME]! I work as a Life Coach, formally trained as a clinical m…"
type textarea "Hi there! I am so glad that you have stumbled across my profile, and that we ha…"
type textarea "Hi, I'm [PERSON_NAME]! I work as a Life Coach, formally trained as a clinical m…"
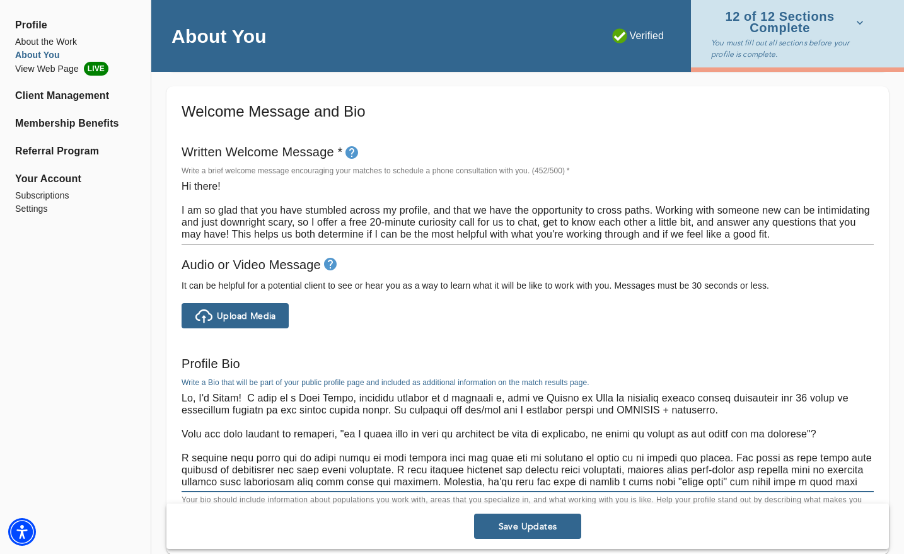
type textarea "Hi there! I am so glad that you have stumbled across my profile, and that we ha…"
type textarea "Hi, I'm [PERSON_NAME]! I work as a Life Coach, formally trained as a clinical ,…"
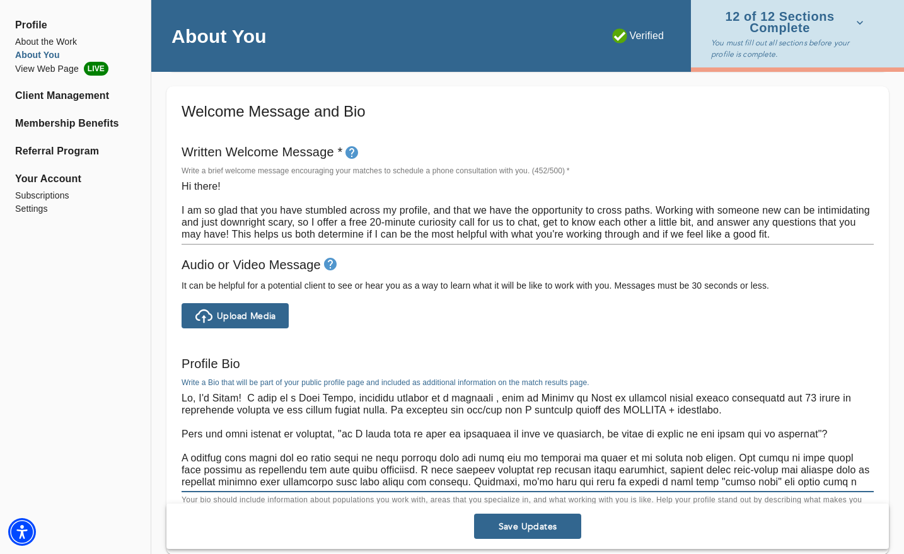
type textarea "Hi there! I am so glad that you have stumbled across my profile, and that we ha…"
type textarea "Hi, I'm [PERSON_NAME]! I work as a Life Coach, formally trained as a clinica, w…"
type textarea "Hi there! I am so glad that you have stumbled across my profile, and that we ha…"
type textarea "Hi, I'm [PERSON_NAME]! I work as a Life Coach, formally trained as a clinic, wi…"
type textarea "Hi there! I am so glad that you have stumbled across my profile, and that we ha…"
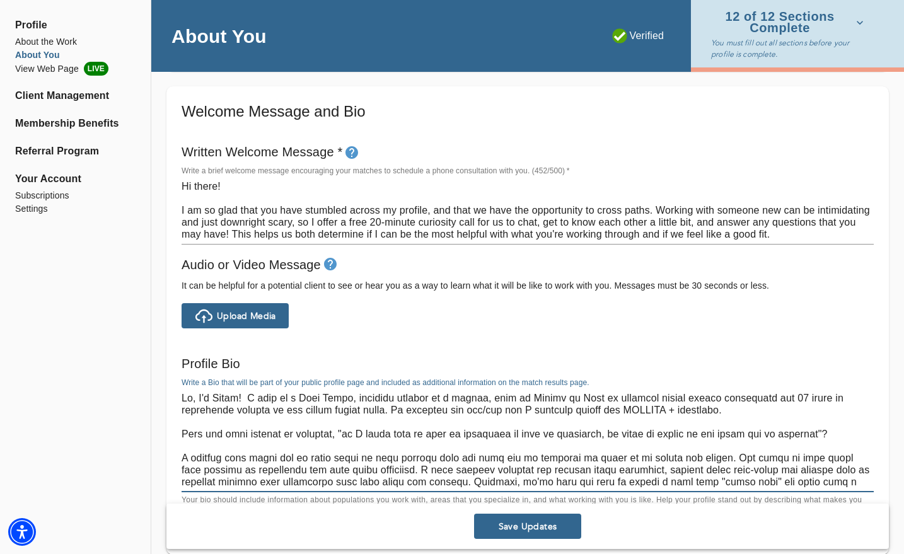
type textarea "Hi, I'm [PERSON_NAME]! I work as a Life Coach, formally trained as a clini, wit…"
type textarea "Hi there! I am so glad that you have stumbled across my profile, and that we ha…"
type textarea "Hi, I'm [PERSON_NAME]! I work as a Life Coach, formally trained as a clin, with…"
type textarea "Hi there! I am so glad that you have stumbled across my profile, and that we ha…"
type textarea "Hi, I'm [PERSON_NAME]! I work as a Life Coach, formally trained as a cli, with …"
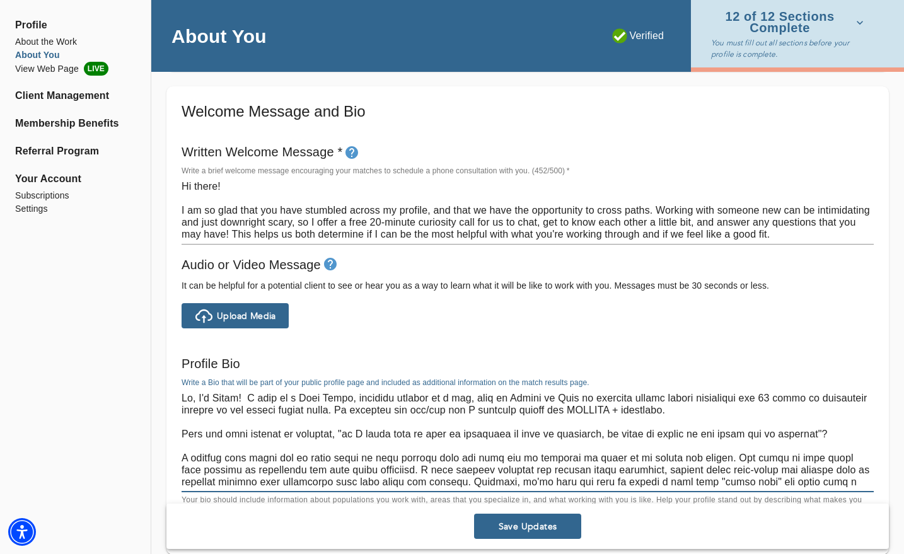
type textarea "Hi there! I am so glad that you have stumbled across my profile, and that we ha…"
type textarea "Hi, I'm [PERSON_NAME]! I work as a Life Coach, formally trained as a cl, with m…"
type textarea "Hi there! I am so glad that you have stumbled across my profile, and that we ha…"
type textarea "Hi, I'm [PERSON_NAME]! I work as a Life Coach, formally trained as a c, with my…"
type textarea "Hi there! I am so glad that you have stumbled across my profile, and that we ha…"
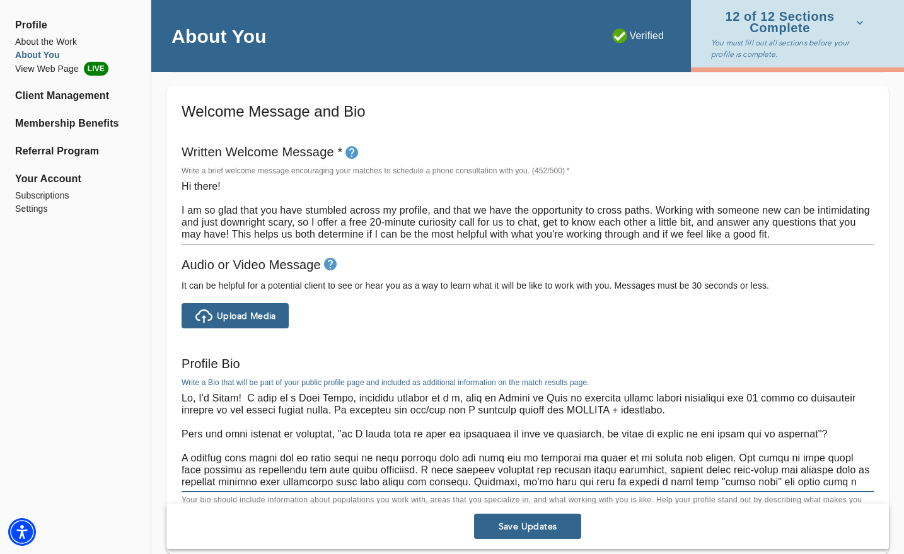
type textarea "Hi, I'm [PERSON_NAME]! I work as a Life Coach, formally trained as a , with my …"
type textarea "Hi there! I am so glad that you have stumbled across my profile, and that we ha…"
type textarea "Hi, I'm [PERSON_NAME]! I work as a Life Coach, formally trained as a t, with my…"
type textarea "Hi there! I am so glad that you have stumbled across my profile, and that we ha…"
type textarea "Hi, I'm [PERSON_NAME]! I work as a Life Coach, formally trained as a th, with m…"
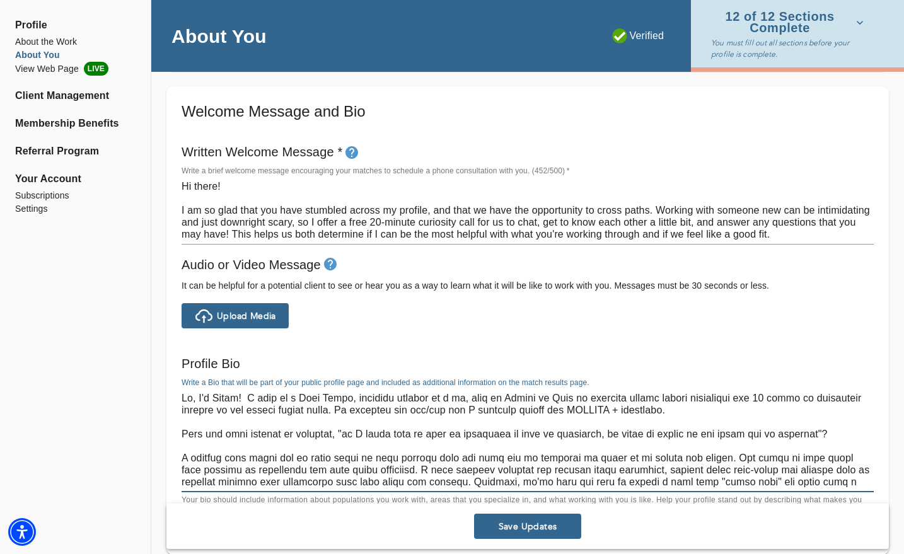
type textarea "Hi there! I am so glad that you have stumbled across my profile, and that we ha…"
type textarea "Hi, I'm [PERSON_NAME]! I work as a Life Coach, formally trained as a ther, with…"
type textarea "Hi there! I am so glad that you have stumbled across my profile, and that we ha…"
type textarea "Hi, I'm [PERSON_NAME]! I work as a Life Coach, formally trained as a therap, wi…"
type textarea "Hi there! I am so glad that you have stumbled across my profile, and that we ha…"
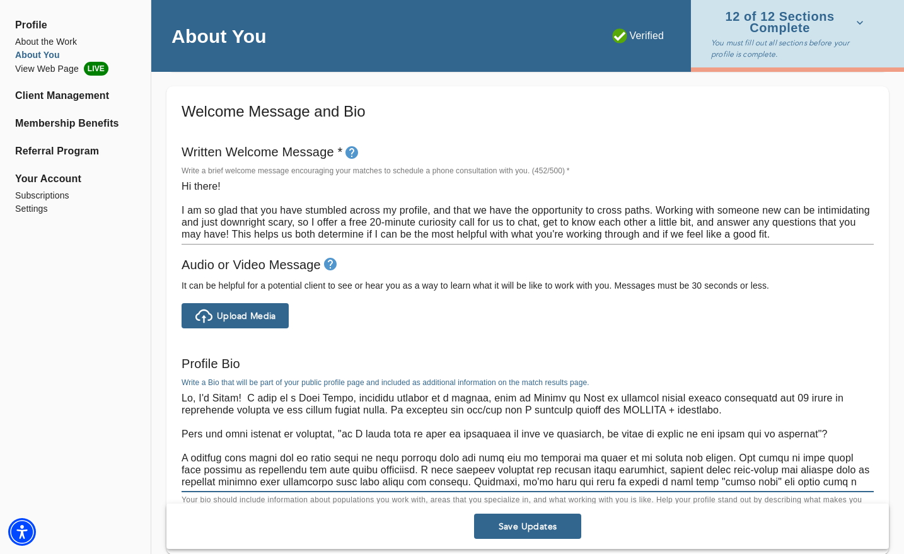
type textarea "Hi, I'm [PERSON_NAME]! I work as a Life Coach, formally trained as a therapy, w…"
type textarea "Hi there! I am so glad that you have stumbled across my profile, and that we ha…"
type textarea "Hi, I'm [PERSON_NAME]! I work as a Life Coach, formally trained as a therap, wi…"
type textarea "Hi there! I am so glad that you have stumbled across my profile, and that we ha…"
type textarea "Hi, I'm [PERSON_NAME]! I work as a Life Coach, formally trained as a theraps, w…"
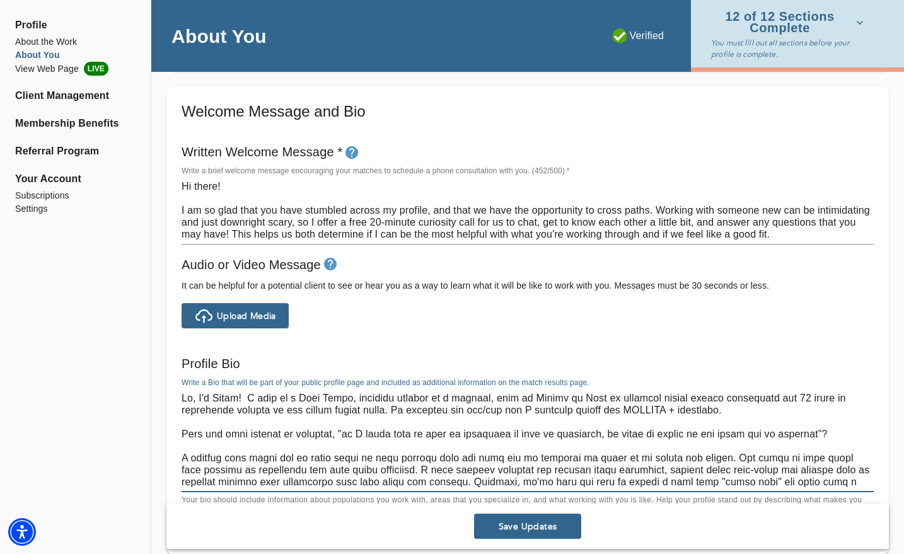
type textarea "Hi there! I am so glad that you have stumbled across my profile, and that we ha…"
type textarea "Hi, I'm [PERSON_NAME]! I work as a Life Coach, formally trained as a therap, wi…"
type textarea "Hi there! I am so glad that you have stumbled across my profile, and that we ha…"
type textarea "Hi, I'm [PERSON_NAME]! I work as a Life Coach, formally trained as a therapi, w…"
type textarea "Hi there! I am so glad that you have stumbled across my profile, and that we ha…"
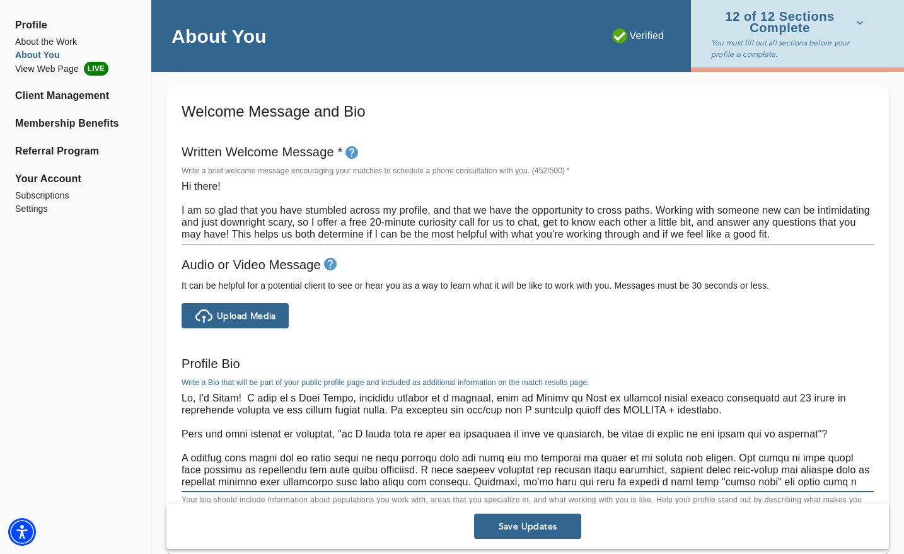
type textarea "Hi, I'm [PERSON_NAME]! I work as a Life Coach, formally trained as a therapis, …"
type textarea "Hi there! I am so glad that you have stumbled across my profile, and that we ha…"
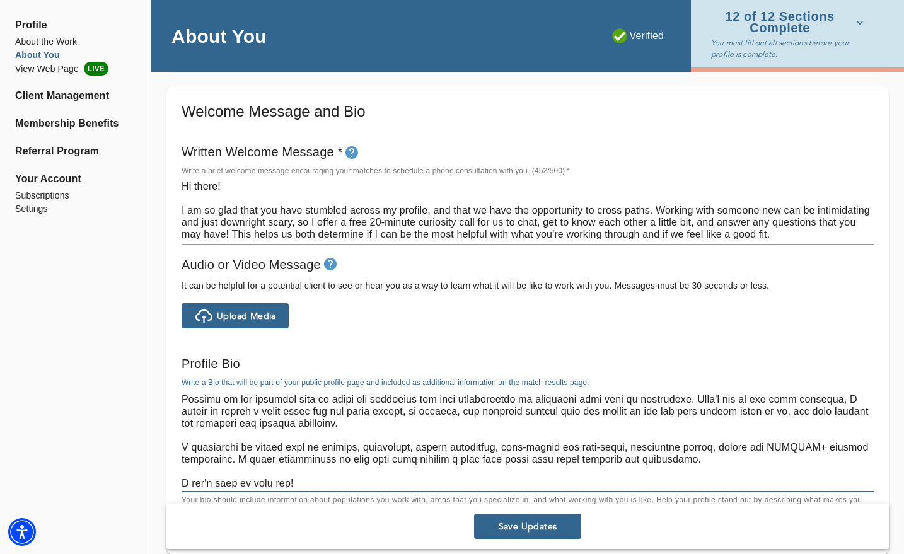
scroll to position [118, 0]
click at [662, 392] on textarea at bounding box center [528, 440] width 692 height 96
type textarea "Hi, I'm [PERSON_NAME]! I work as a Life Coach, formally trained as a therapist,…"
type textarea "Hi there! I am so glad that you have stumbled across my profile, and that we ha…"
type textarea "Hi, I'm [PERSON_NAME]! I work as a Life Coach, formally trained as a therapist,…"
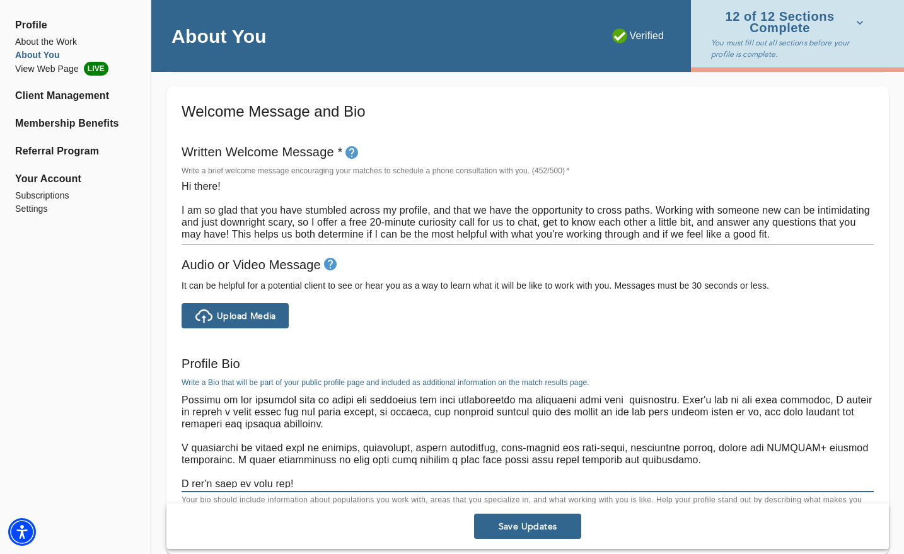
type textarea "Hi there! I am so glad that you have stumbled across my profile, and that we ha…"
type textarea "Hi, I'm [PERSON_NAME]! I work as a Life Coach, formally trained as a therapist,…"
type textarea "Hi there! I am so glad that you have stumbled across my profile, and that we ha…"
type textarea "Hi, I'm [PERSON_NAME]! I work as a Life Coach, formally trained as a therapist,…"
type textarea "Hi there! I am so glad that you have stumbled across my profile, and that we ha…"
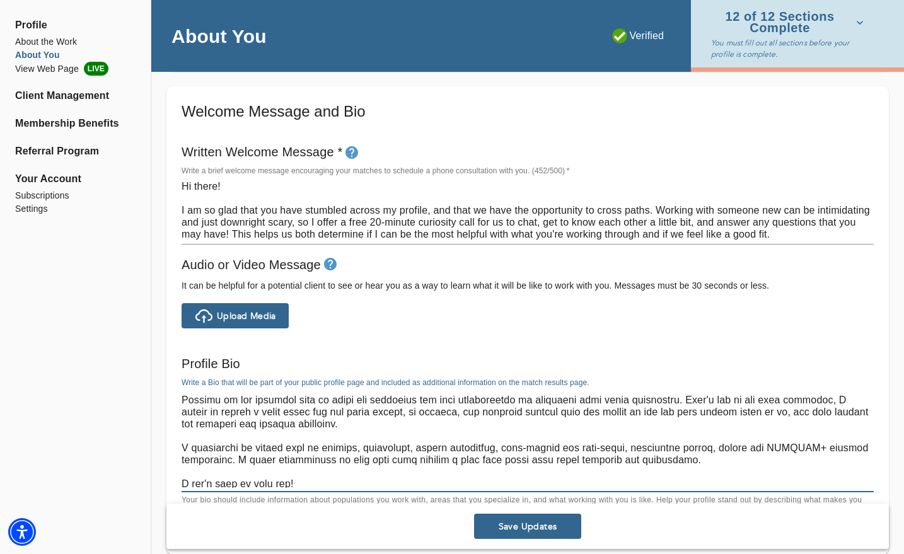
type textarea "Hi, I'm [PERSON_NAME]! I work as a Life Coach, formally trained as a therapist,…"
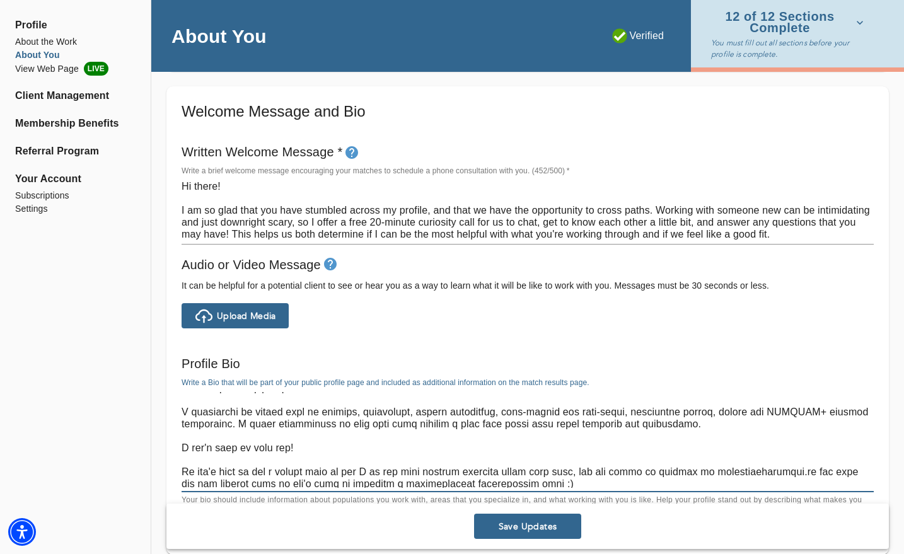
scroll to position [155, 0]
click at [689, 424] on textarea at bounding box center [528, 440] width 692 height 96
type textarea "Hi there! I am so glad that you have stumbled across my profile, and that we ha…"
type textarea "Hi, I'm [PERSON_NAME]! I work as a Life Coach, formally trained as a therapist,…"
type textarea "Hi there! I am so glad that you have stumbled across my profile, and that we ha…"
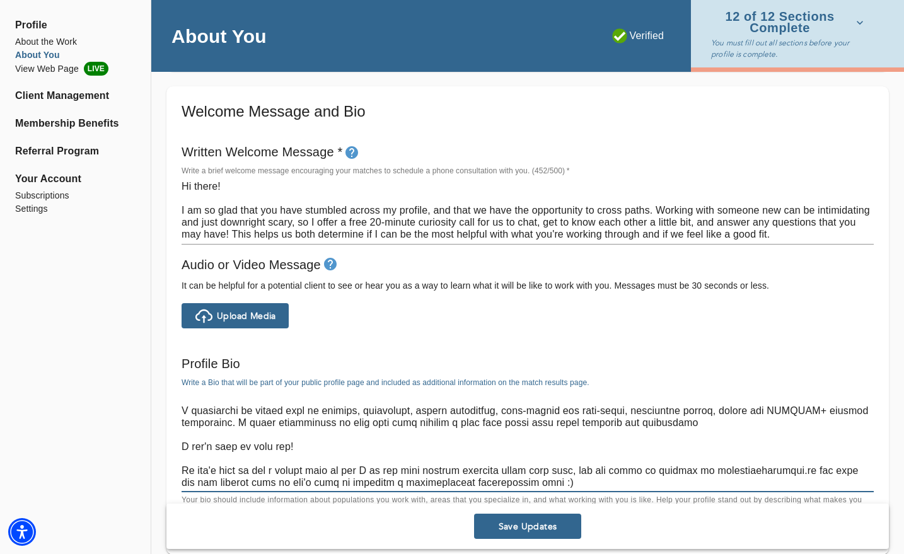
type textarea "Hi, I'm [PERSON_NAME]! I work as a Life Coach, formally trained as a therapist,…"
type textarea "Hi there! I am so glad that you have stumbled across my profile, and that we ha…"
type textarea "Hi, I'm [PERSON_NAME]! I work as a Life Coach, formally trained as a therapist,…"
type textarea "Hi there! I am so glad that you have stumbled across my profile, and that we ha…"
type textarea "Hi, I'm [PERSON_NAME]! I work as a Life Coach, formally trained as a therapist,…"
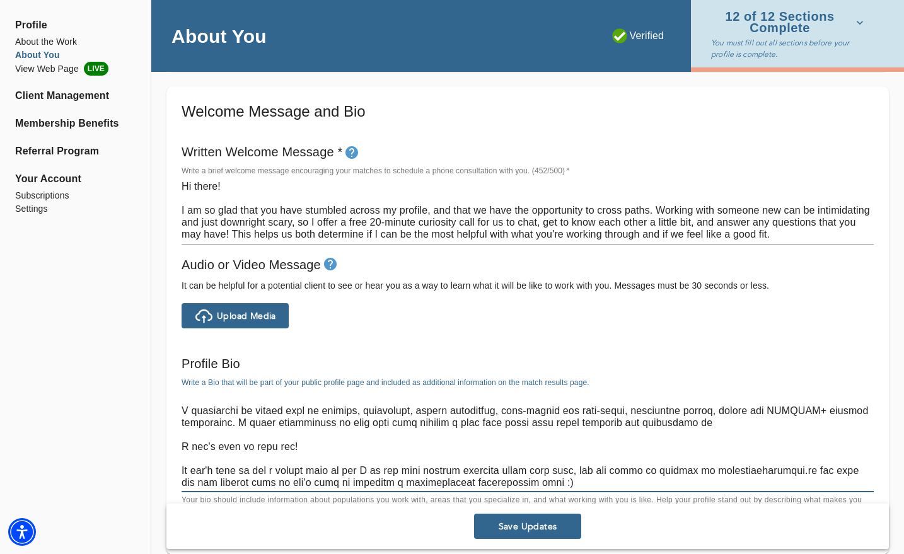
type textarea "Hi there! I am so glad that you have stumbled across my profile, and that we ha…"
type textarea "Hi, I'm [PERSON_NAME]! I work as a Life Coach, formally trained as a therapist,…"
type textarea "Hi there! I am so glad that you have stumbled across my profile, and that we ha…"
type textarea "Hi, I'm [PERSON_NAME]! I work as a Life Coach, formally trained as a therapist,…"
type textarea "Hi there! I am so glad that you have stumbled across my profile, and that we ha…"
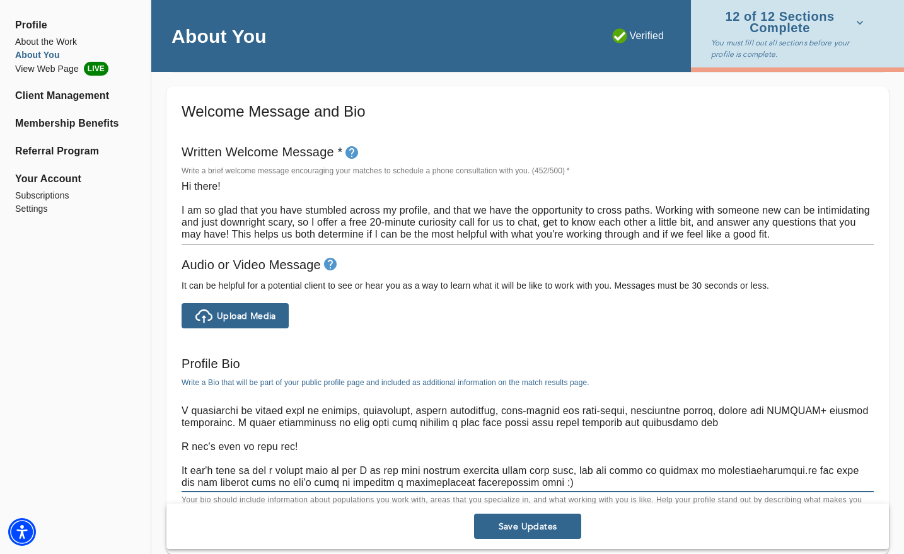
type textarea "Hi, I'm [PERSON_NAME]! I work as a Life Coach, formally trained as a therapist,…"
type textarea "Hi there! I am so glad that you have stumbled across my profile, and that we ha…"
type textarea "Hi, I'm [PERSON_NAME]! I work as a Life Coach, formally trained as a therapist,…"
type textarea "Hi there! I am so glad that you have stumbled across my profile, and that we ha…"
type textarea "Hi, I'm [PERSON_NAME]! I work as a Life Coach, formally trained as a therapist,…"
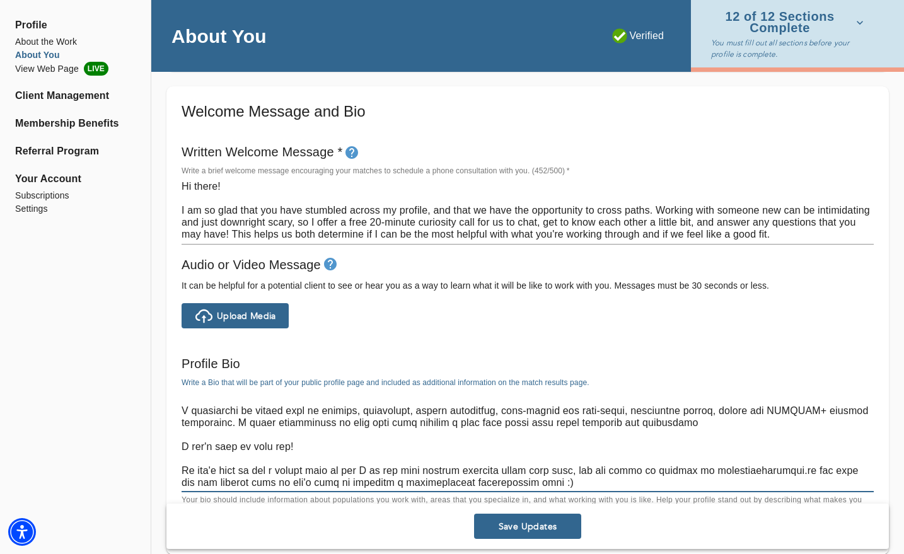
type textarea "Hi there! I am so glad that you have stumbled across my profile, and that we ha…"
type textarea "Hi, I'm [PERSON_NAME]! I work as a Life Coach, formally trained as a therapist,…"
type textarea "Hi there! I am so glad that you have stumbled across my profile, and that we ha…"
type textarea "Hi, I'm [PERSON_NAME]! I work as a Life Coach, formally trained as a therapist,…"
type textarea "Hi there! I am so glad that you have stumbled across my profile, and that we ha…"
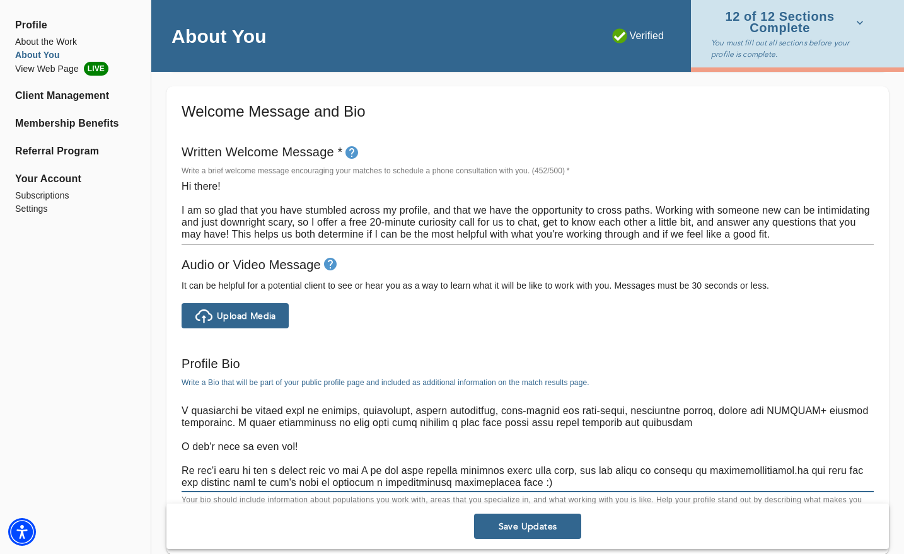
type textarea "Hi, I'm [PERSON_NAME]! I work as a Life Coach, formally trained as a therapist,…"
type textarea "Hi there! I am so glad that you have stumbled across my profile, and that we ha…"
type textarea "Hi, I'm [PERSON_NAME]! I work as a Life Coach, formally trained as a therapist,…"
type textarea "Hi there! I am so glad that you have stumbled across my profile, and that we ha…"
type textarea "Hi, I'm [PERSON_NAME]! I work as a Life Coach, formally trained as a therapist,…"
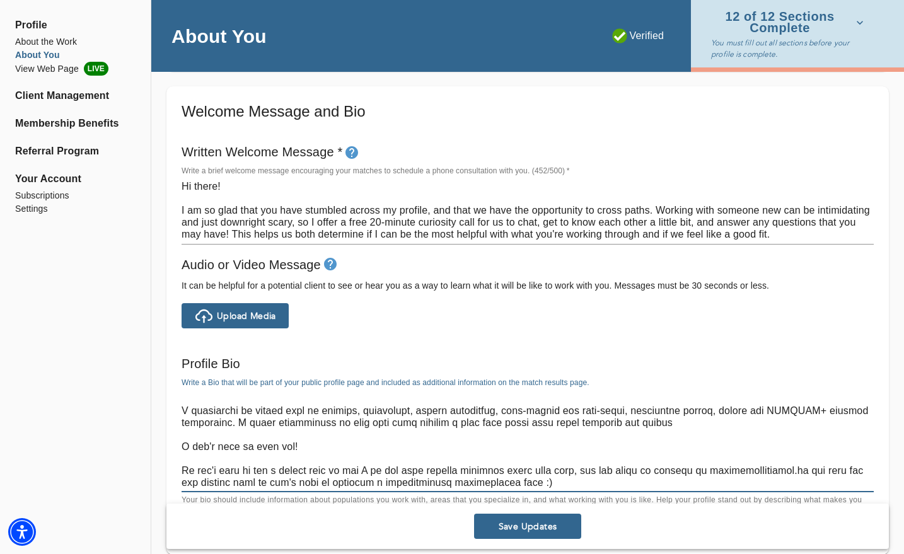
type textarea "Hi there! I am so glad that you have stumbled across my profile, and that we ha…"
type textarea "Hi, I'm [PERSON_NAME]! I work as a Life Coach, formally trained as a therapist,…"
type textarea "Hi there! I am so glad that you have stumbled across my profile, and that we ha…"
type textarea "Hi, I'm [PERSON_NAME]! I work as a Life Coach, formally trained as a therapist,…"
type textarea "Hi there! I am so glad that you have stumbled across my profile, and that we ha…"
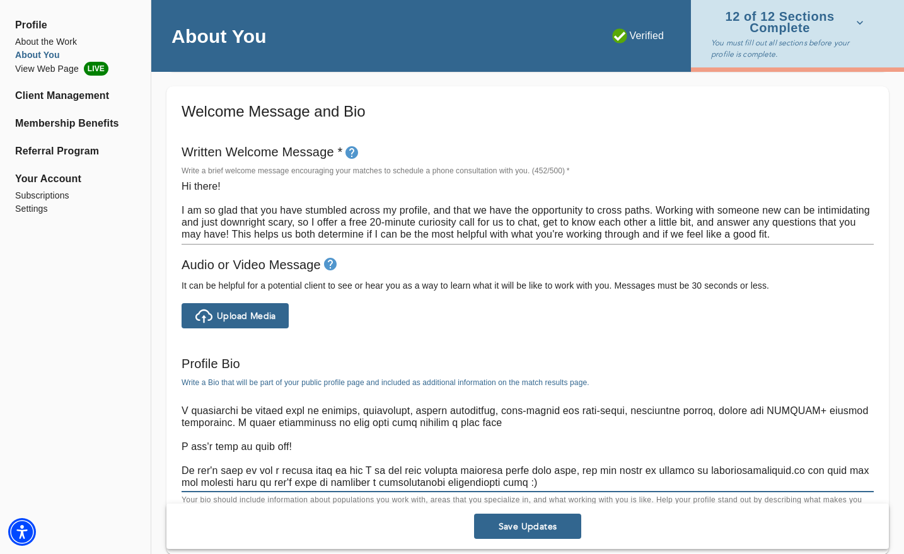
click at [265, 424] on textarea at bounding box center [528, 440] width 692 height 96
click at [492, 422] on textarea at bounding box center [528, 440] width 692 height 96
click at [267, 423] on textarea at bounding box center [528, 440] width 692 height 96
click at [511, 421] on textarea at bounding box center [528, 440] width 692 height 96
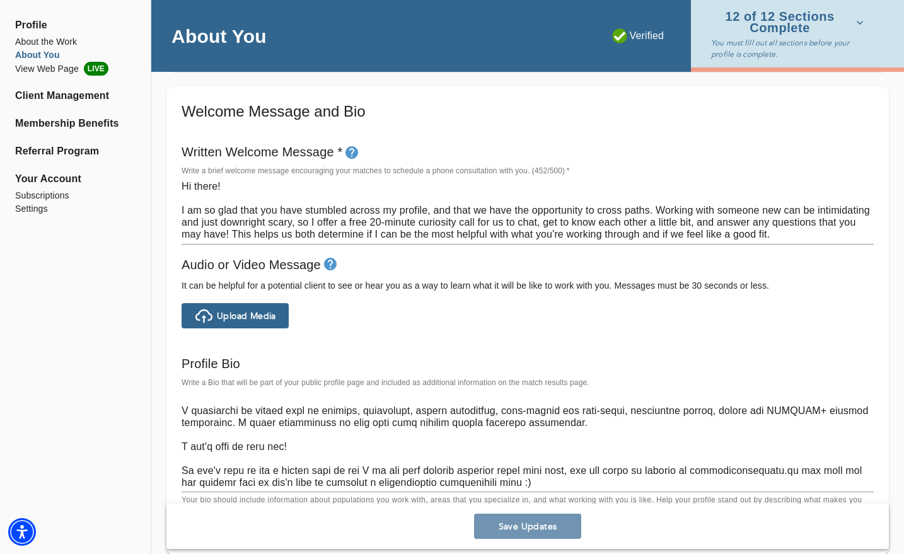
click at [546, 527] on span "Save Updates" at bounding box center [527, 527] width 97 height 12
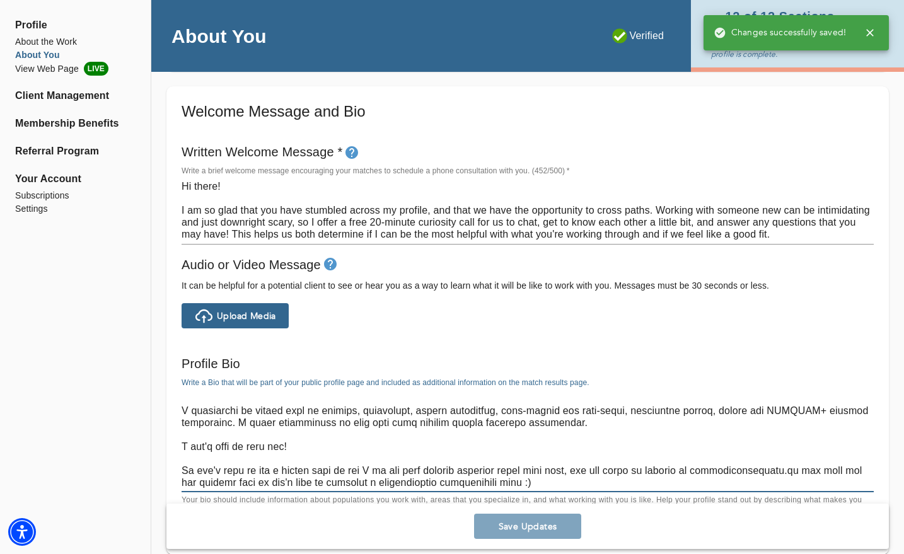
click at [568, 412] on textarea at bounding box center [528, 440] width 692 height 96
